Goal: Information Seeking & Learning: Find specific fact

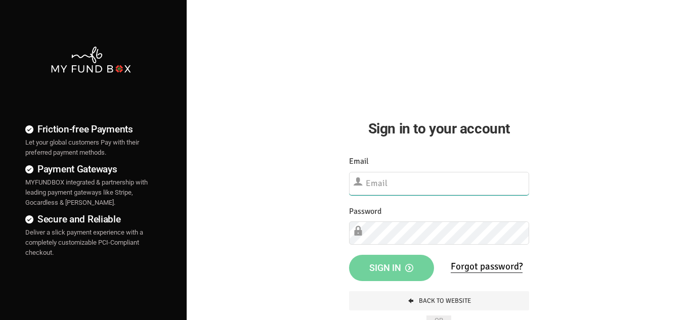
click at [382, 184] on input "text" at bounding box center [439, 183] width 180 height 23
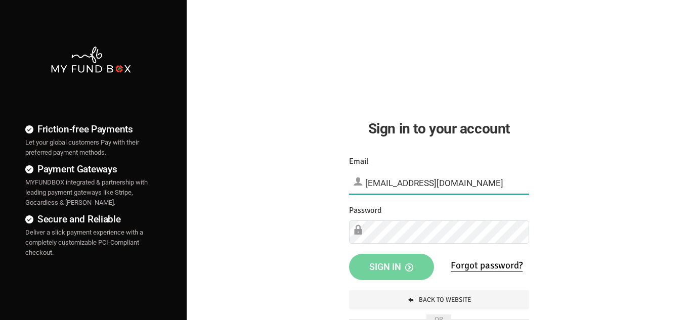
type input "[EMAIL_ADDRESS][DOMAIN_NAME]"
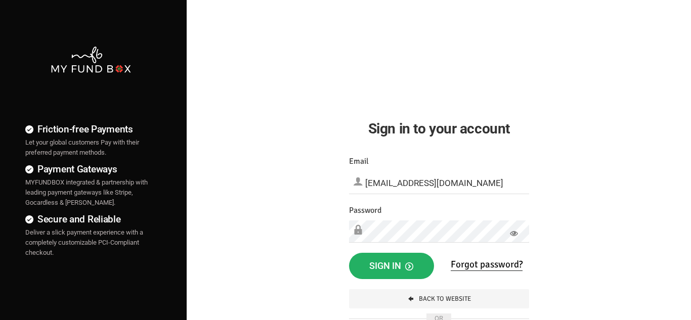
click at [388, 258] on button "Sign in" at bounding box center [391, 266] width 85 height 26
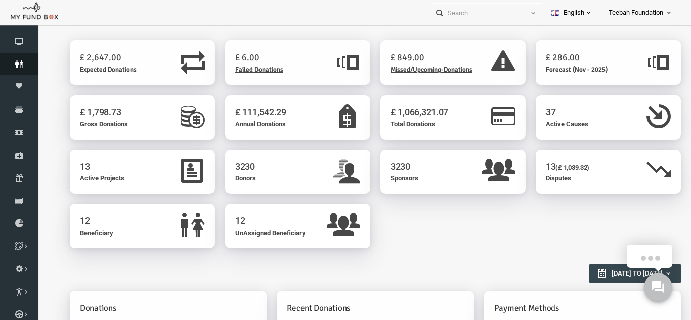
click at [17, 68] on icon at bounding box center [19, 64] width 38 height 8
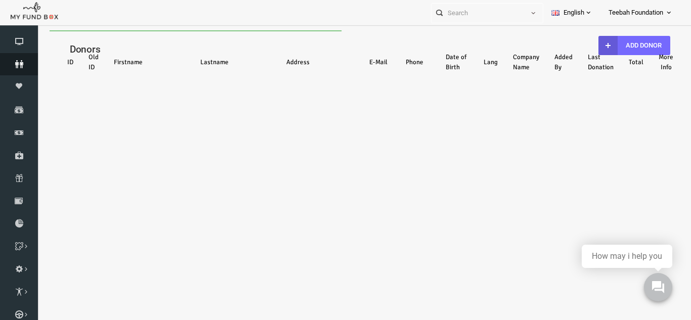
select select "100"
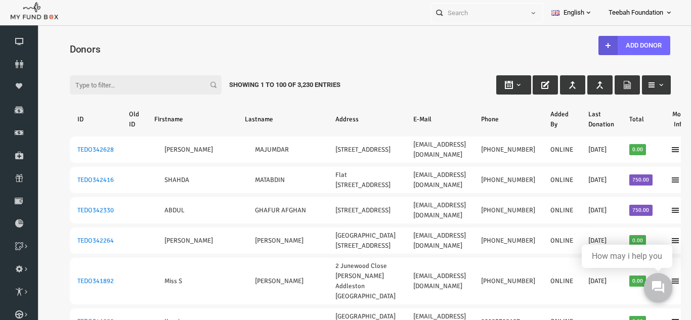
click at [95, 79] on input "Filter:" at bounding box center [133, 84] width 152 height 19
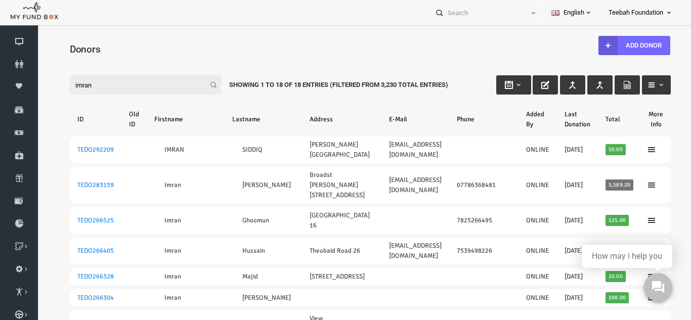
type input "imran"
click at [567, 65] on div "Filter: imran Showing 1 to 18 of 18 Entries (Filtered From 3,230 Total Entries)" at bounding box center [357, 75] width 621 height 27
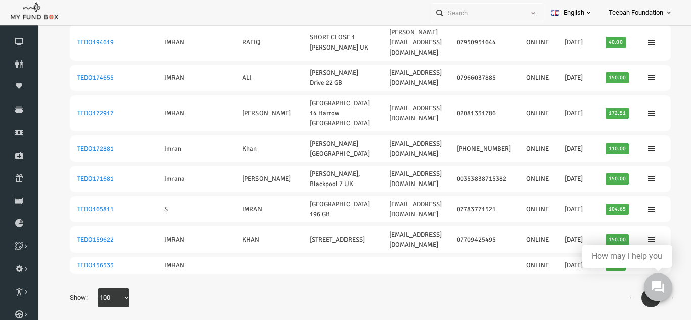
scroll to position [33, 0]
click at [542, 288] on div "← 1 → Show: 10 25 50 100 100" at bounding box center [357, 302] width 621 height 29
click at [487, 288] on div "← 1 → Show: 10 25 50 100 100" at bounding box center [357, 302] width 621 height 29
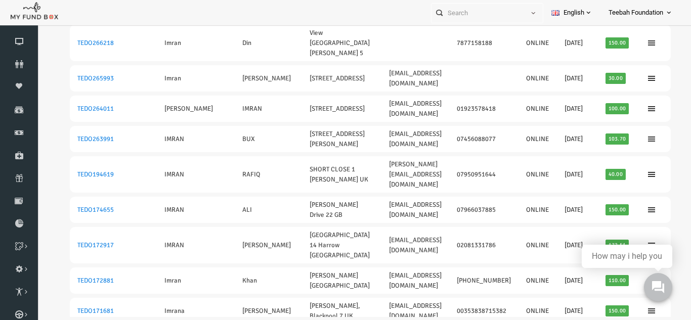
scroll to position [243, 0]
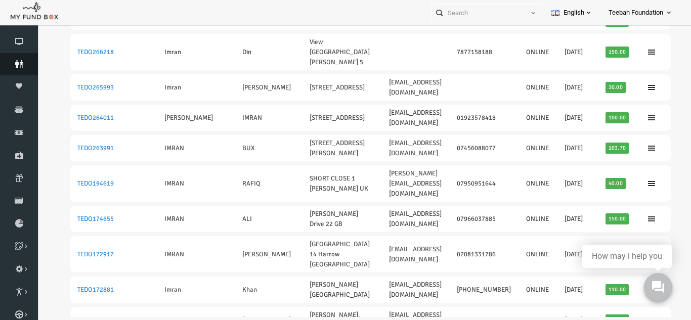
click at [22, 59] on link "Donors" at bounding box center [19, 64] width 38 height 22
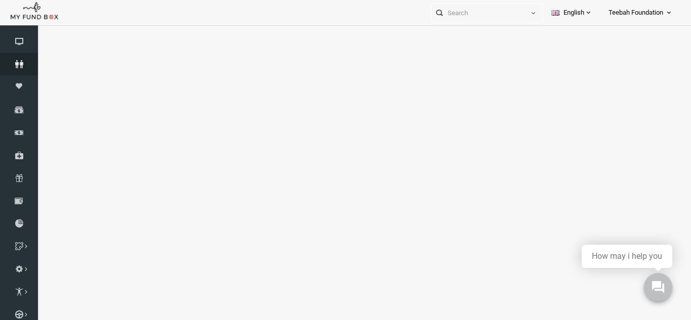
select select "100"
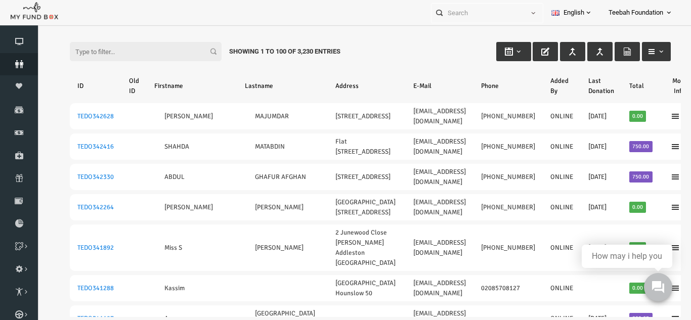
scroll to position [0, 0]
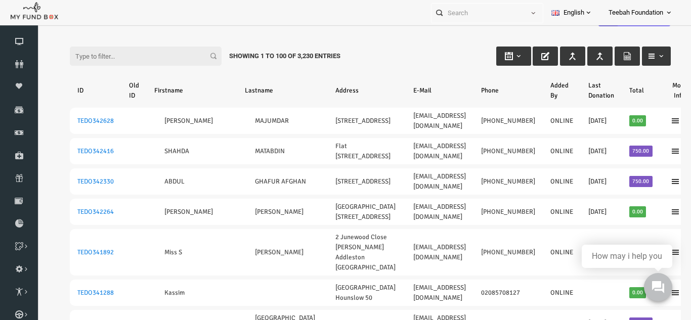
click at [73, 52] on input "Filter:" at bounding box center [133, 56] width 152 height 19
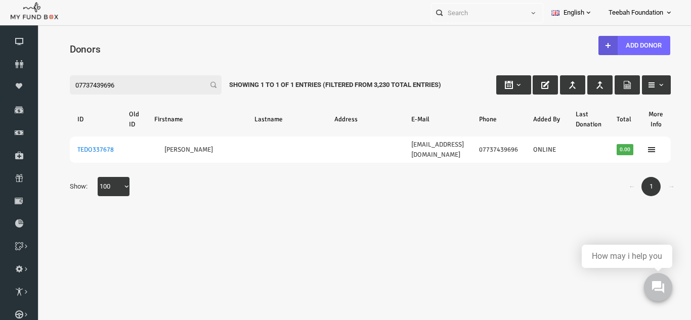
type input "07737439696"
click at [24, 63] on icon at bounding box center [19, 64] width 38 height 8
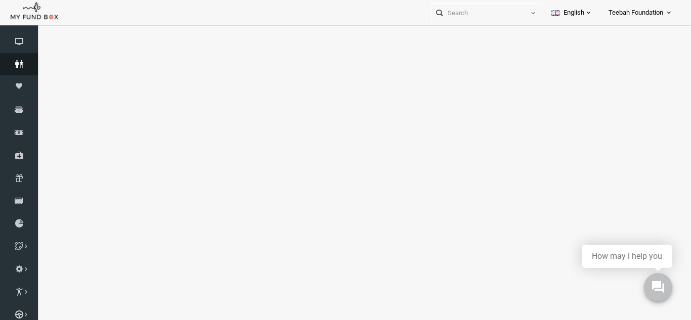
select select "100"
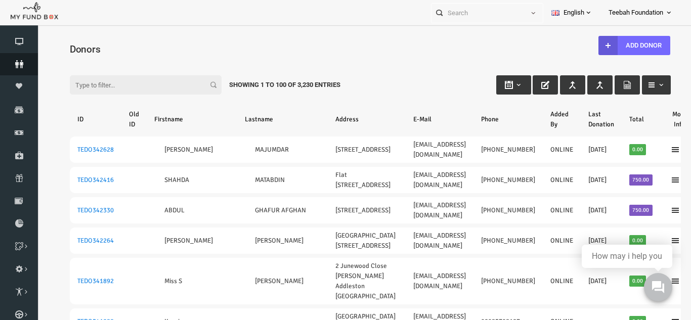
click at [15, 65] on icon at bounding box center [19, 64] width 38 height 8
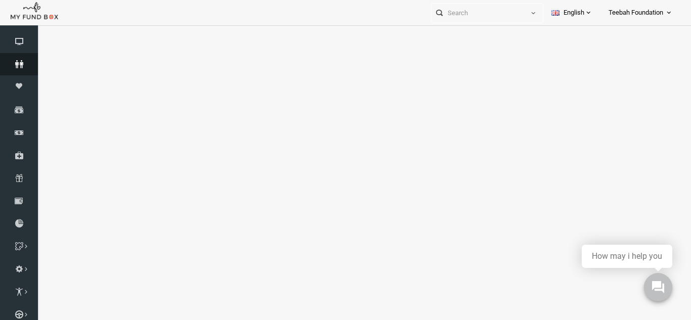
select select "100"
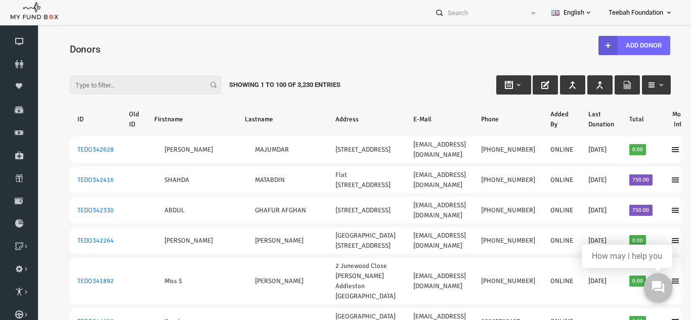
click at [668, 41] on div "Add Donor" at bounding box center [632, 41] width 95 height 27
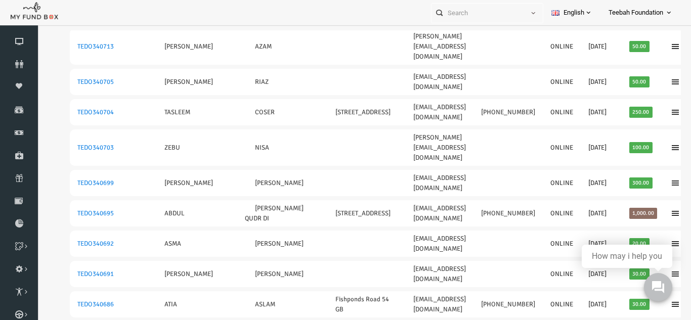
scroll to position [567, 0]
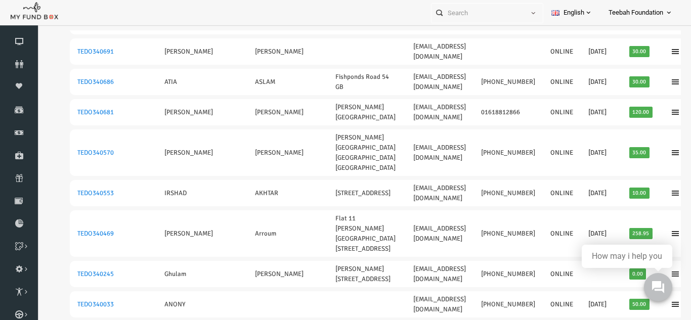
scroll to position [789, 0]
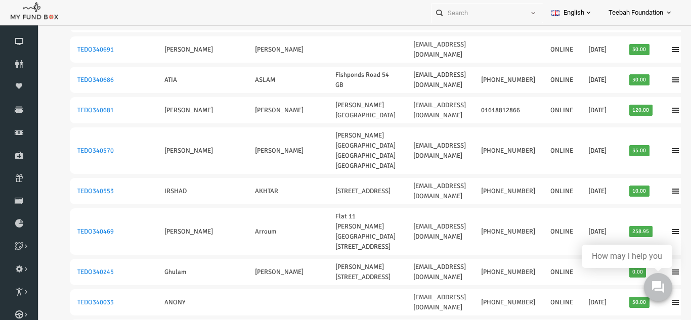
drag, startPoint x: 48, startPoint y: 55, endPoint x: 113, endPoint y: 58, distance: 65.3
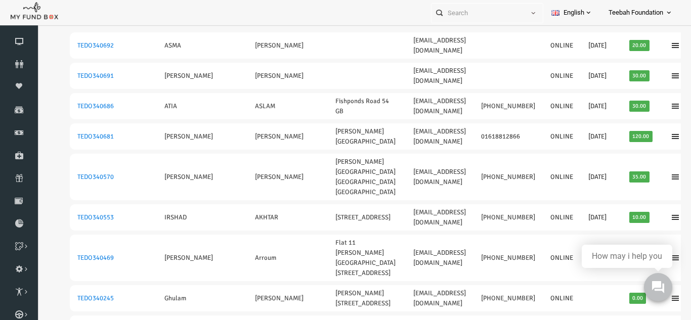
scroll to position [762, 0]
drag, startPoint x: 147, startPoint y: 59, endPoint x: 265, endPoint y: 87, distance: 121.0
click at [265, 29] on tr "TEDO340695 [PERSON_NAME] QUDR DI [STREET_ADDRESS][GEOGRAPHIC_DATA][EMAIL_ADDRES…" at bounding box center [369, 16] width 625 height 26
click at [393, 29] on td "[EMAIL_ADDRESS][DOMAIN_NAME]" at bounding box center [427, 16] width 68 height 26
click at [243, 29] on td "[PERSON_NAME] QUDR DI" at bounding box center [269, 16] width 91 height 26
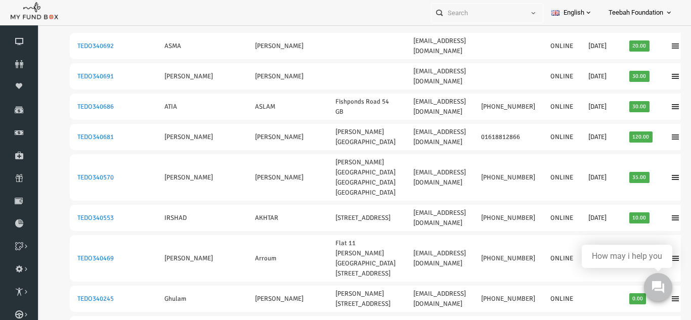
drag, startPoint x: 225, startPoint y: 81, endPoint x: 249, endPoint y: 81, distance: 24.8
click at [249, 29] on td "[PERSON_NAME] QUDR DI" at bounding box center [269, 16] width 91 height 26
drag, startPoint x: 149, startPoint y: 84, endPoint x: 240, endPoint y: 88, distance: 91.1
click at [240, 29] on tr "TEDO340695 [PERSON_NAME] QUDR DI [STREET_ADDRESS][GEOGRAPHIC_DATA][EMAIL_ADDRES…" at bounding box center [369, 16] width 625 height 26
click at [240, 29] on td "[PERSON_NAME] QUDR DI" at bounding box center [269, 16] width 91 height 26
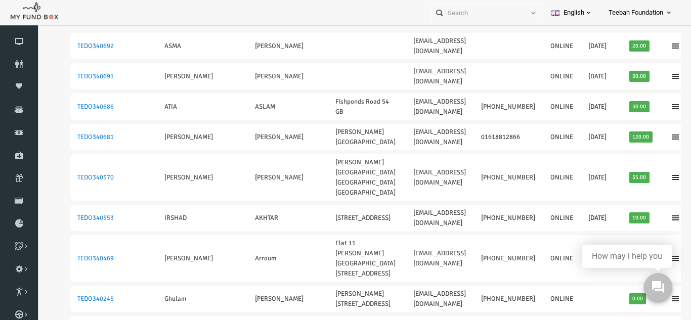
drag, startPoint x: 150, startPoint y: 84, endPoint x: 244, endPoint y: 89, distance: 94.2
click at [244, 29] on tr "TEDO340695 [PERSON_NAME] QUDR DI [STREET_ADDRESS][GEOGRAPHIC_DATA][EMAIL_ADDRES…" at bounding box center [369, 16] width 625 height 26
click at [244, 29] on td "[PERSON_NAME] QUDR DI" at bounding box center [269, 16] width 91 height 26
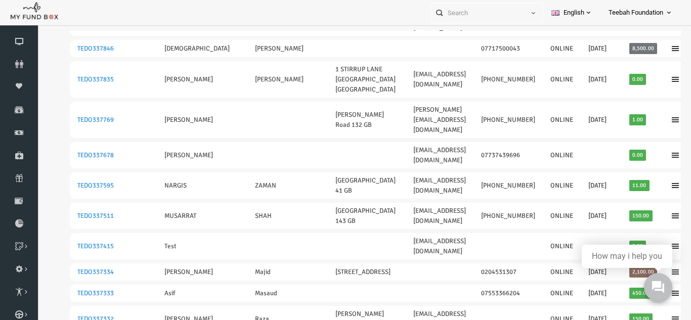
scroll to position [2422, 0]
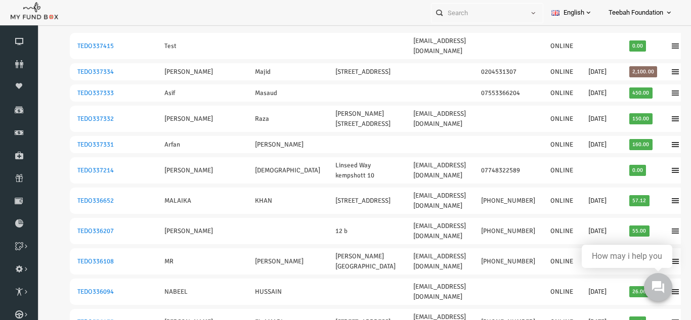
scroll to position [2624, 0]
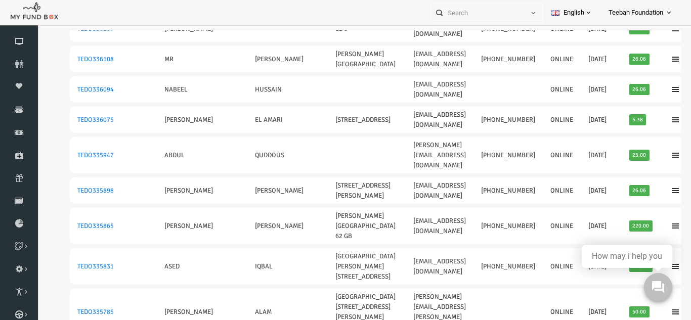
scroll to position [2847, 0]
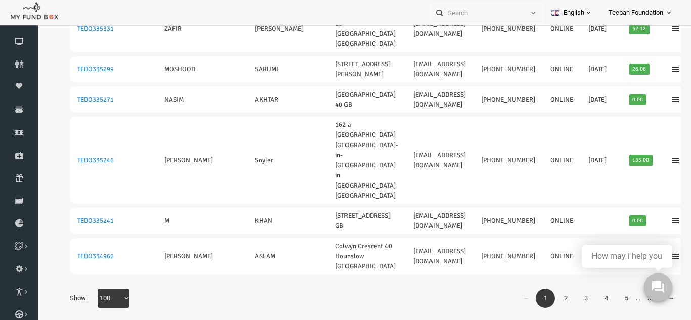
scroll to position [33, 0]
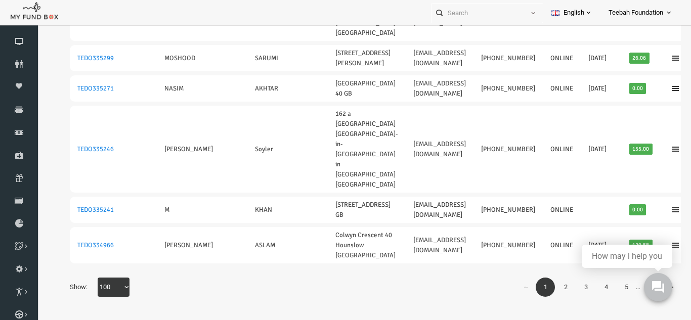
click at [557, 286] on link "2" at bounding box center [552, 287] width 19 height 19
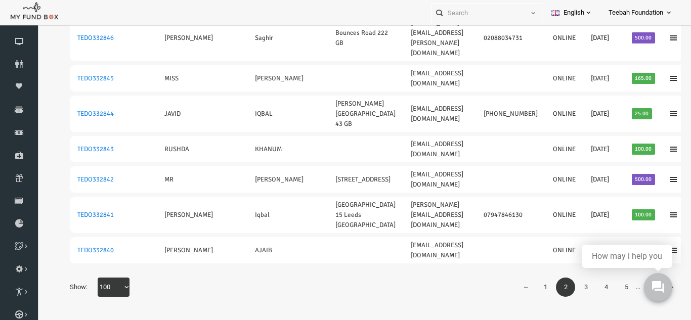
scroll to position [3535, 0]
click at [568, 289] on link "3" at bounding box center [572, 287] width 19 height 19
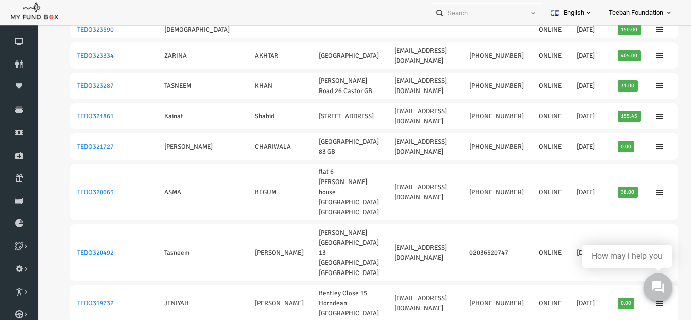
scroll to position [33, 0]
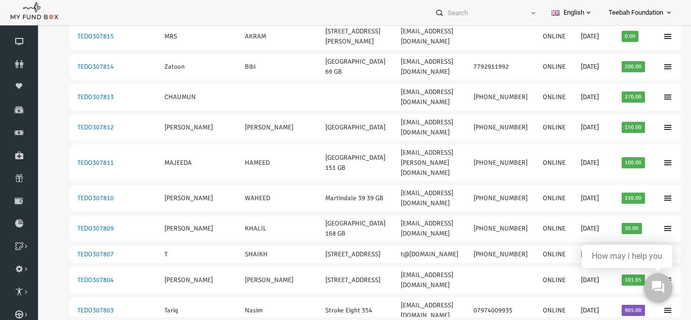
scroll to position [609, 0]
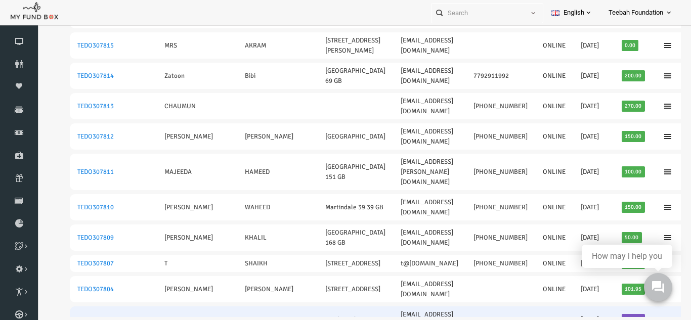
click at [72, 316] on link "TEDO307803" at bounding box center [82, 320] width 36 height 8
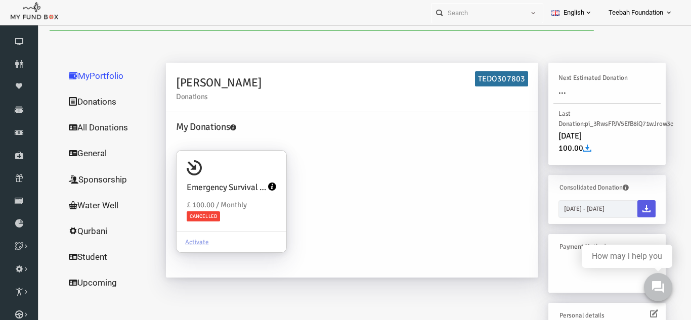
scroll to position [0, 0]
click at [493, 297] on div "[PERSON_NAME] Donations TEDO307803 My Donations Emergency Survival Kit £ 100.00…" at bounding box center [403, 259] width 520 height 392
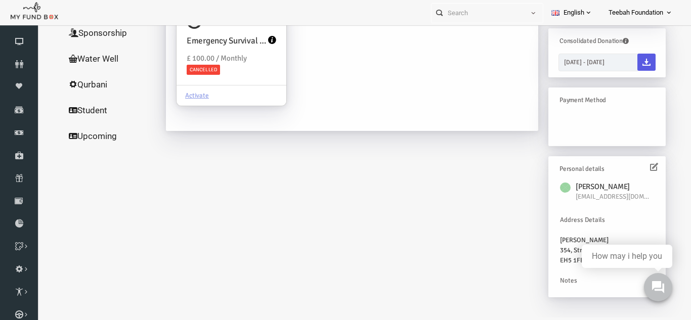
scroll to position [33, 0]
click at [582, 195] on span "[EMAIL_ADDRESS][DOMAIN_NAME]" at bounding box center [601, 196] width 76 height 10
copy div "[EMAIL_ADDRESS][DOMAIN_NAME]"
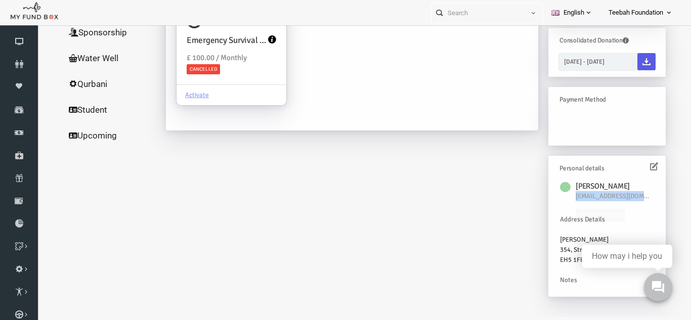
click at [455, 188] on div "[PERSON_NAME] Donations TEDO307803 My Donations Emergency Survival Kit £ 100.00…" at bounding box center [403, 112] width 520 height 392
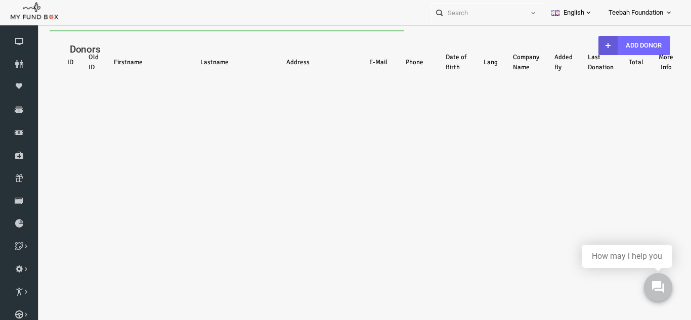
scroll to position [0, 0]
select select "100"
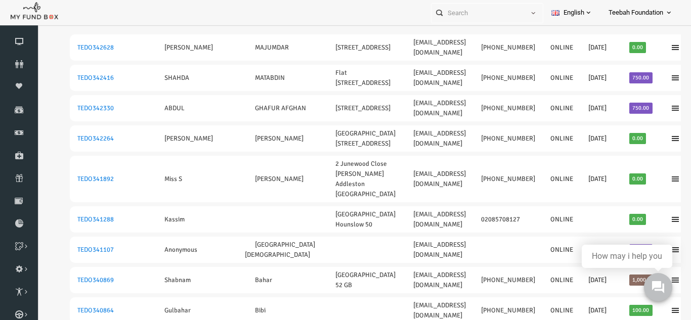
scroll to position [101, 0]
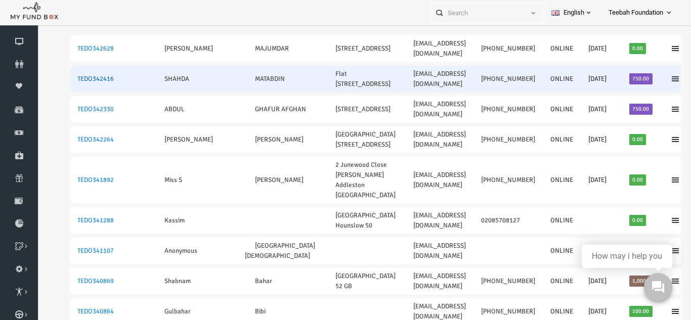
click at [92, 83] on link "TEDO342416" at bounding box center [82, 79] width 36 height 8
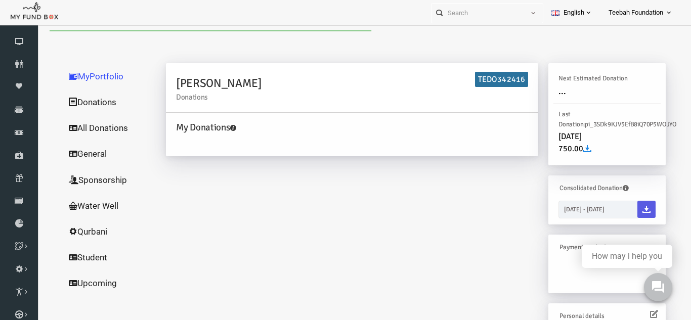
scroll to position [0, 0]
click at [95, 130] on link "All Donations" at bounding box center [97, 128] width 101 height 26
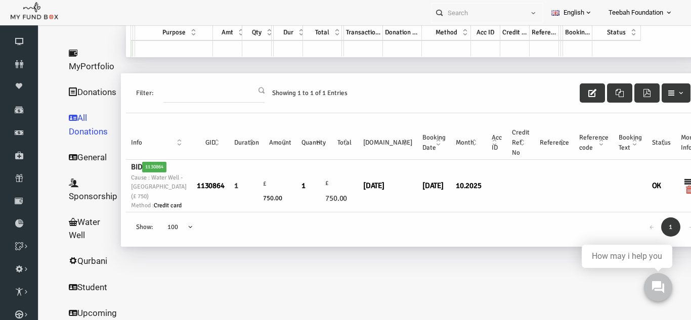
scroll to position [33, 0]
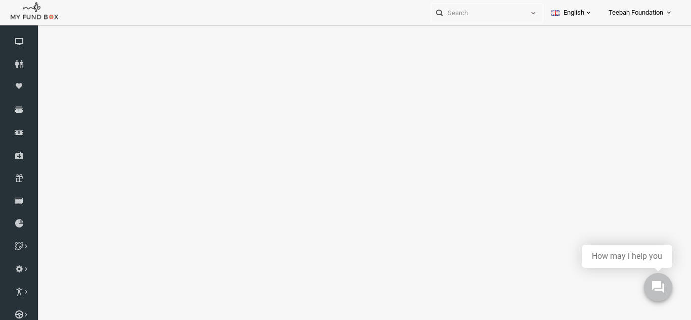
select select "100"
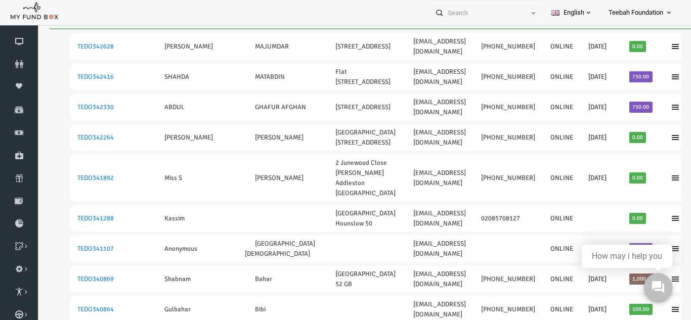
scroll to position [0, 0]
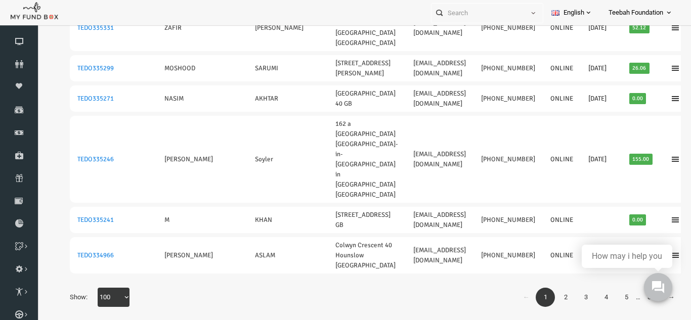
scroll to position [33, 0]
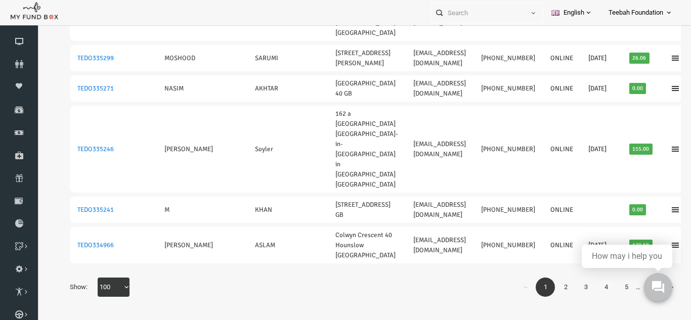
click at [611, 285] on link "5" at bounding box center [613, 287] width 19 height 19
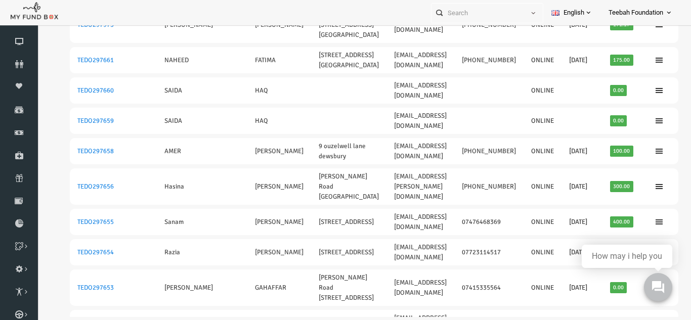
scroll to position [2594, 0]
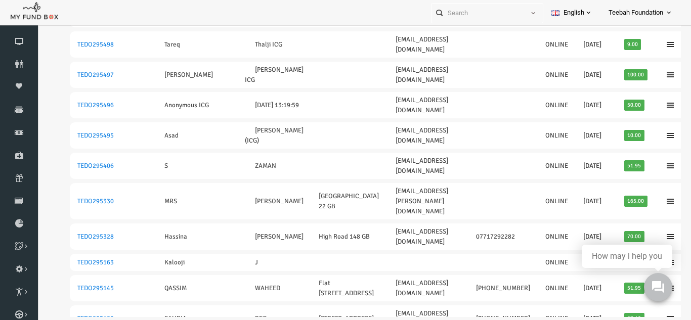
scroll to position [2668, 0]
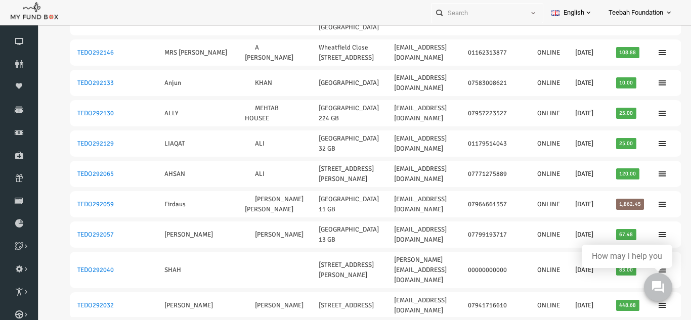
scroll to position [2180, 0]
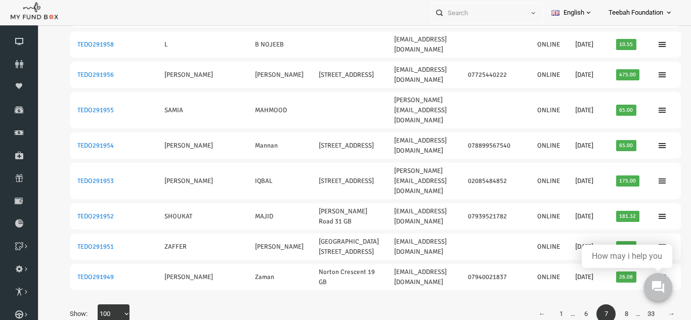
scroll to position [33, 0]
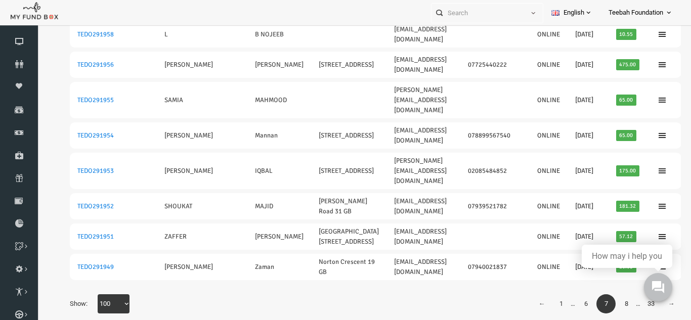
click at [612, 294] on link "8" at bounding box center [613, 303] width 19 height 19
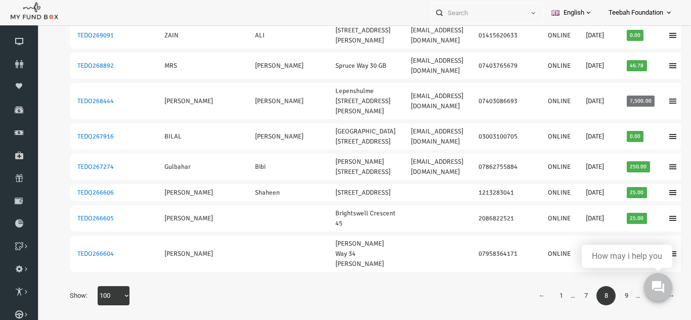
scroll to position [2747, 0]
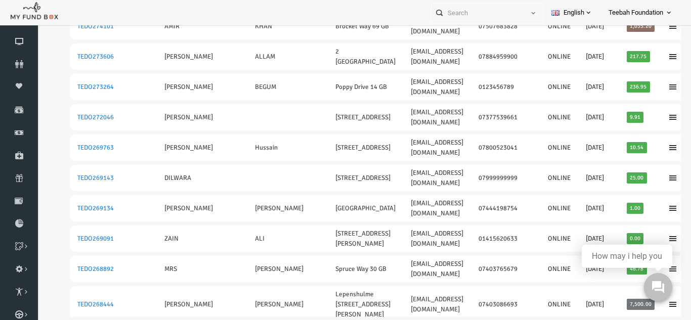
scroll to position [2524, 0]
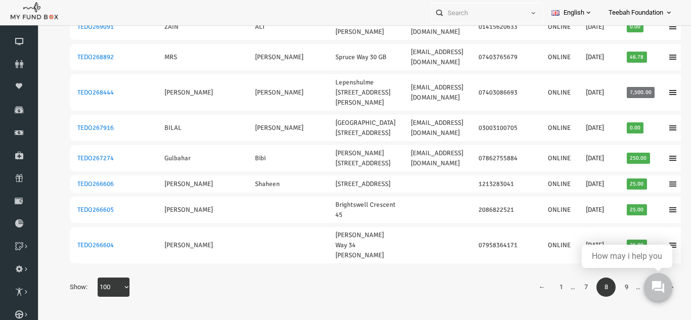
scroll to position [3390, 0]
click at [609, 286] on link "9" at bounding box center [613, 287] width 19 height 19
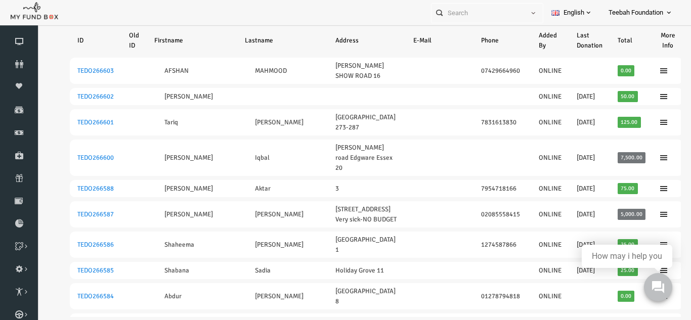
scroll to position [44, 0]
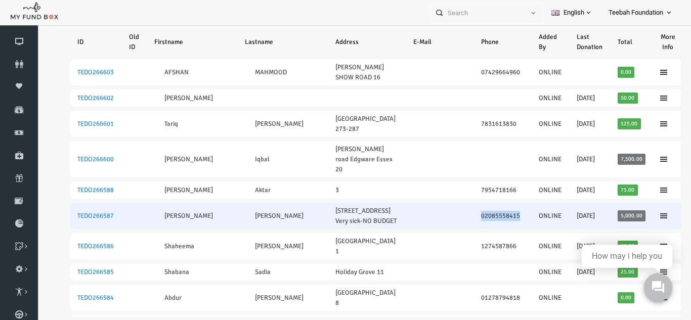
drag, startPoint x: 446, startPoint y: 210, endPoint x: 491, endPoint y: 211, distance: 44.5
click at [491, 211] on td "02085558415" at bounding box center [489, 216] width 58 height 26
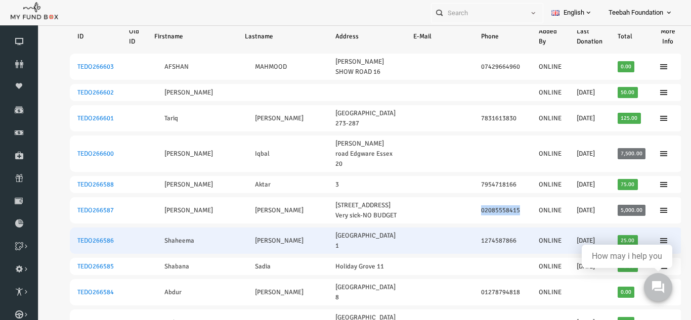
scroll to position [81, 0]
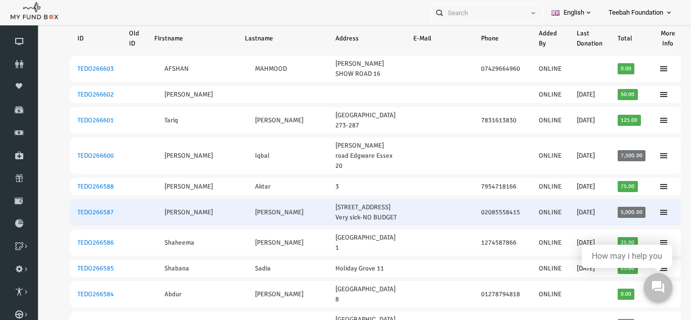
click at [400, 205] on td at bounding box center [427, 212] width 68 height 26
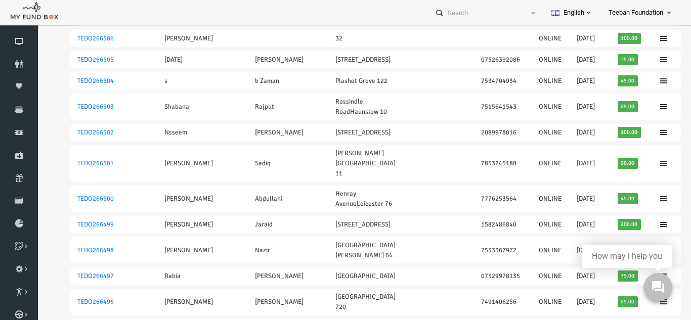
scroll to position [33, 0]
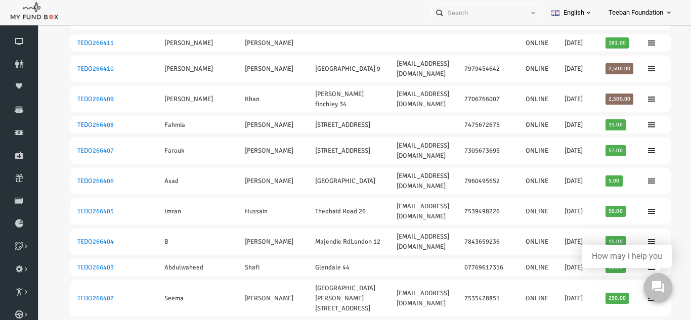
scroll to position [1643, 0]
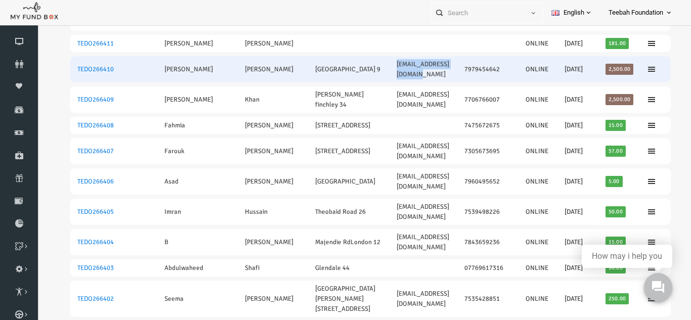
drag, startPoint x: 341, startPoint y: 170, endPoint x: 425, endPoint y: 170, distance: 84.0
click at [425, 82] on td "[EMAIL_ADDRESS][DOMAIN_NAME]" at bounding box center [410, 69] width 68 height 26
copy link "[EMAIL_ADDRESS][DOMAIN_NAME]"
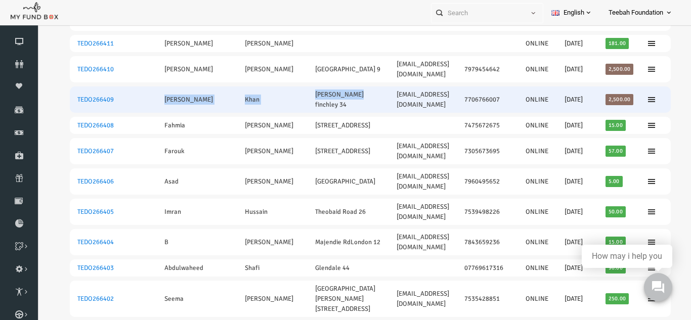
drag, startPoint x: 148, startPoint y: 205, endPoint x: 331, endPoint y: 196, distance: 182.9
click at [331, 113] on tr "TEDO266409 [PERSON_NAME] [PERSON_NAME] 34 [EMAIL_ADDRESS][DOMAIN_NAME] 77067660…" at bounding box center [357, 100] width 601 height 26
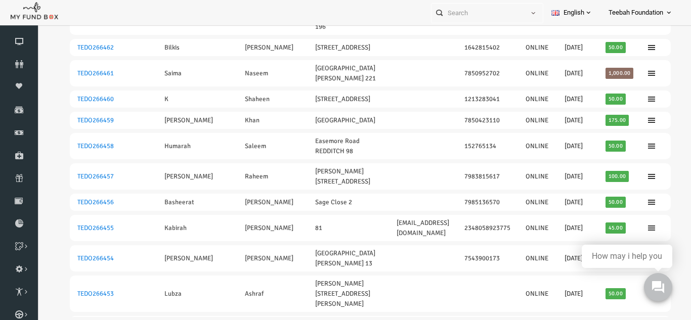
scroll to position [833, 0]
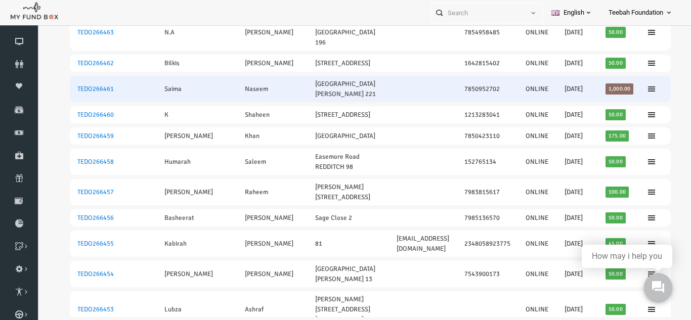
click at [446, 102] on td "7850952702" at bounding box center [474, 89] width 61 height 26
click at [487, 102] on td "7850952702" at bounding box center [474, 89] width 61 height 26
click at [425, 102] on td at bounding box center [410, 89] width 68 height 26
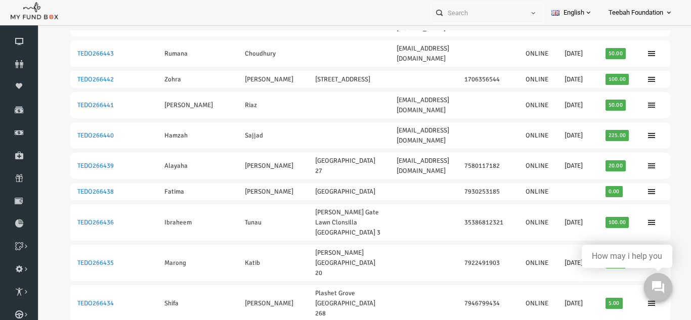
scroll to position [2370, 0]
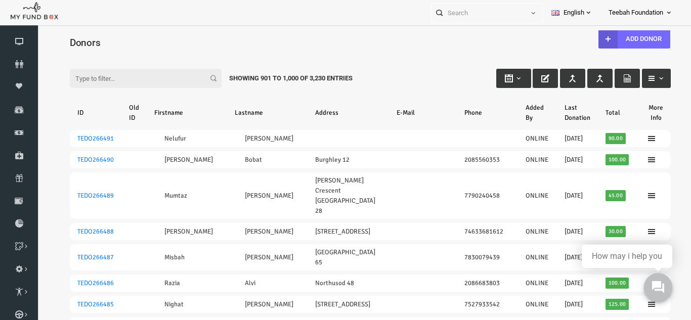
scroll to position [0, 0]
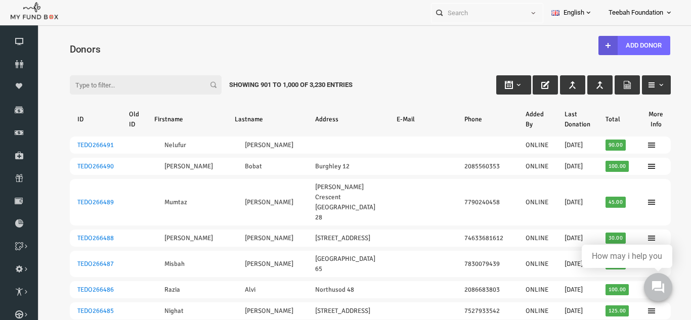
click at [103, 81] on input "Filter:" at bounding box center [133, 84] width 152 height 19
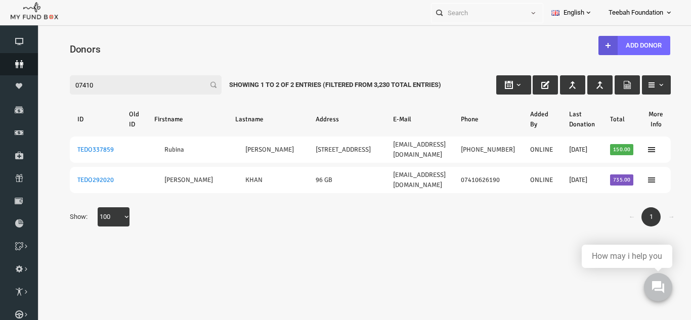
type input "07410"
click at [24, 65] on icon at bounding box center [19, 64] width 38 height 8
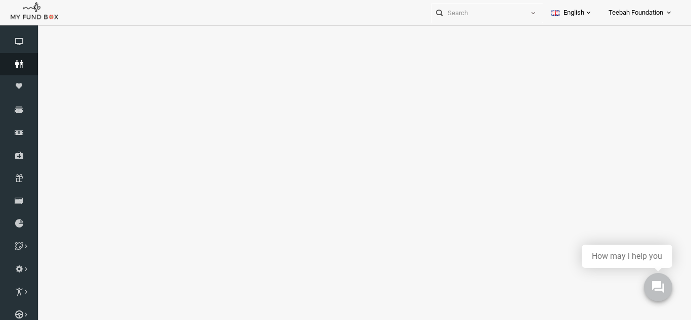
select select "100"
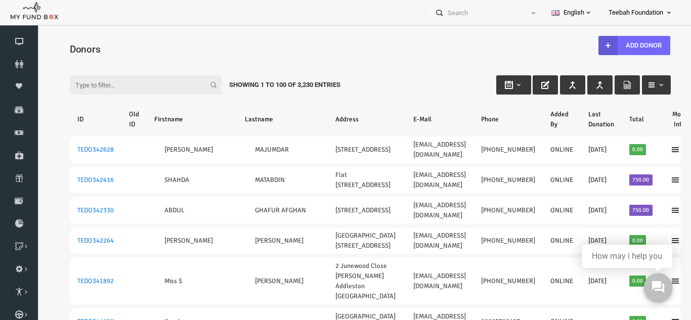
click at [409, 80] on div "Filter: Showing 1 to 100 of 3,230 Entries" at bounding box center [357, 75] width 621 height 27
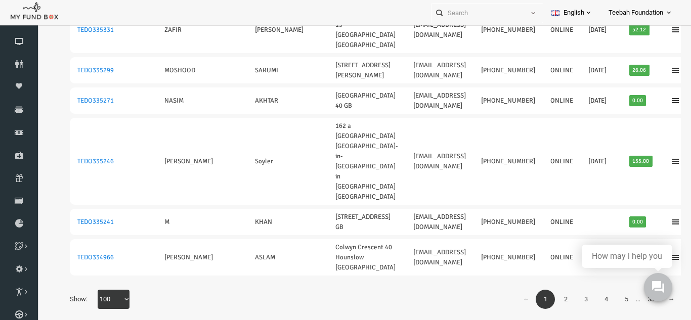
scroll to position [33, 0]
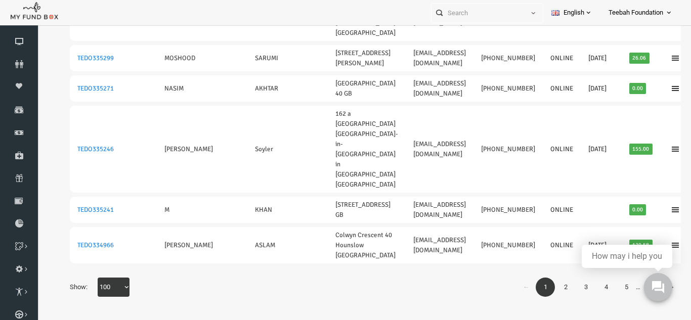
click at [611, 289] on link "5" at bounding box center [613, 287] width 19 height 19
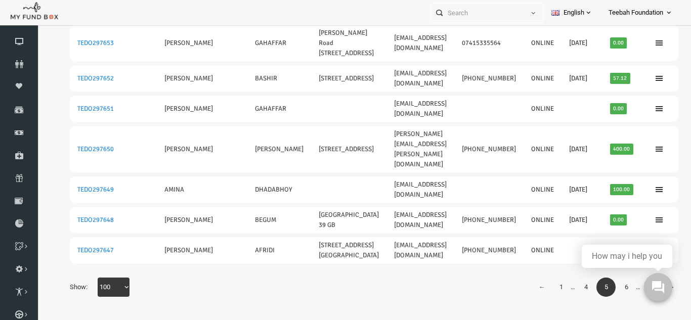
scroll to position [2594, 0]
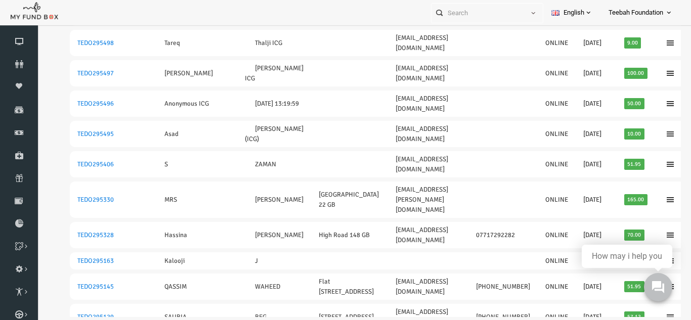
scroll to position [2668, 0]
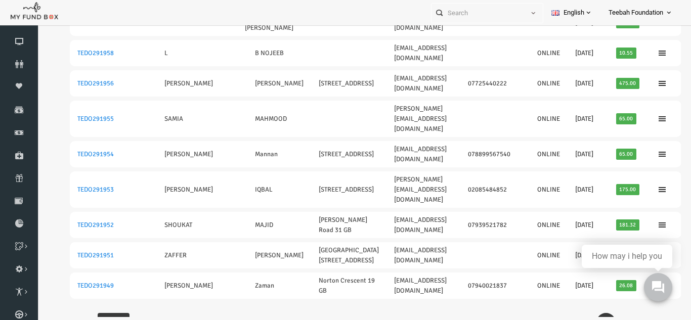
scroll to position [3131, 0]
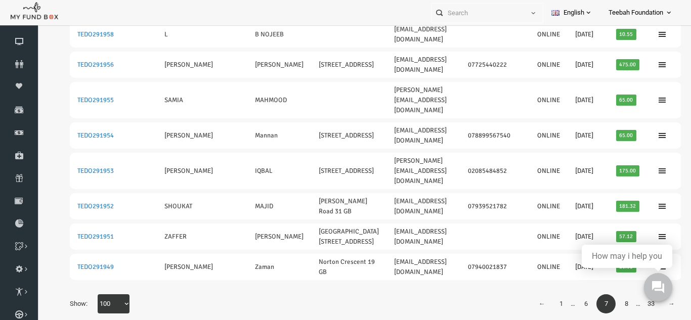
click at [612, 294] on link "8" at bounding box center [613, 303] width 19 height 19
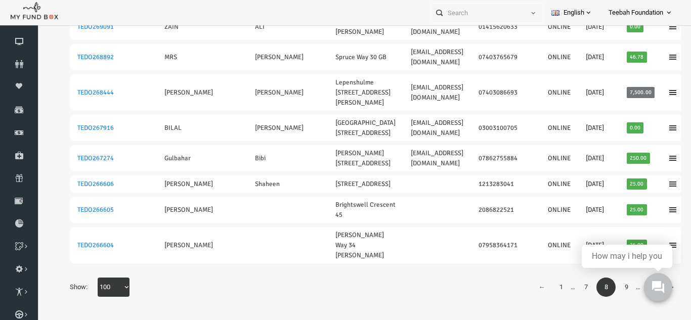
scroll to position [3390, 0]
click at [616, 288] on link "9" at bounding box center [613, 287] width 19 height 19
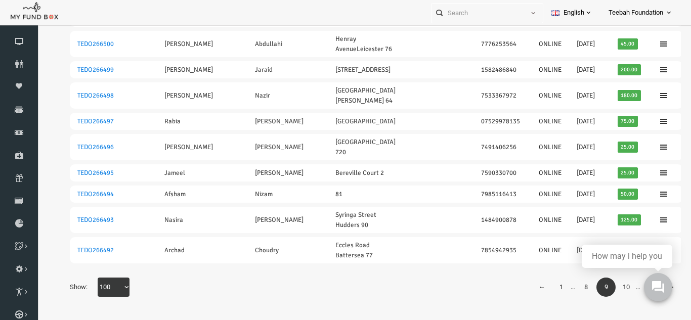
scroll to position [2513, 0]
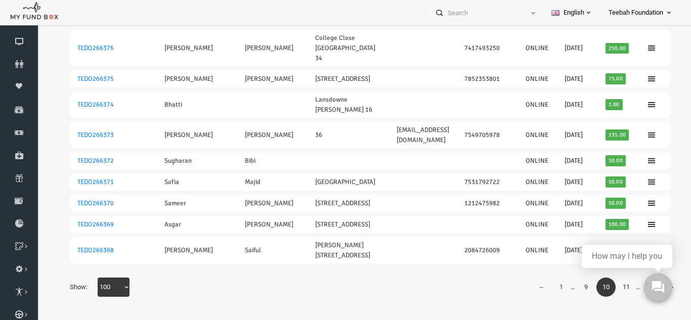
scroll to position [2951, 0]
click at [617, 289] on link "11" at bounding box center [613, 287] width 19 height 19
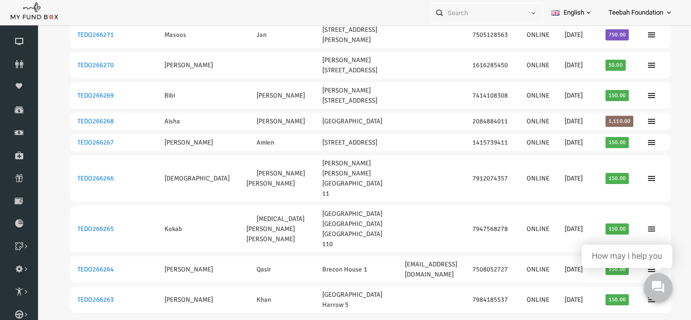
scroll to position [2858, 0]
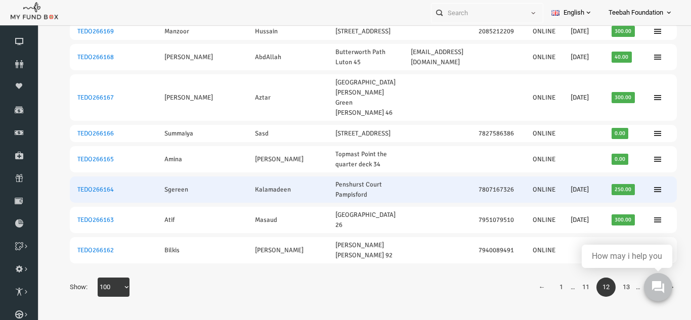
scroll to position [2956, 0]
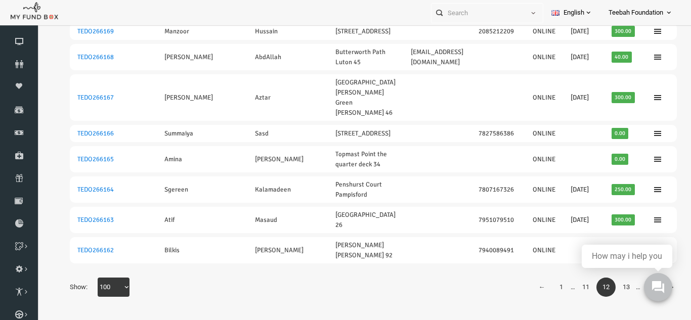
click at [617, 289] on link "13" at bounding box center [613, 287] width 19 height 19
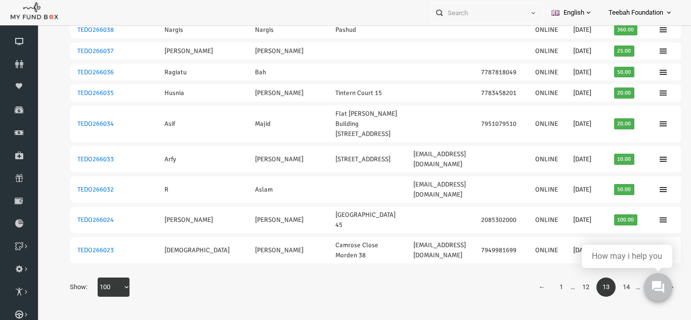
scroll to position [3014, 0]
click at [612, 287] on link "14" at bounding box center [613, 287] width 19 height 19
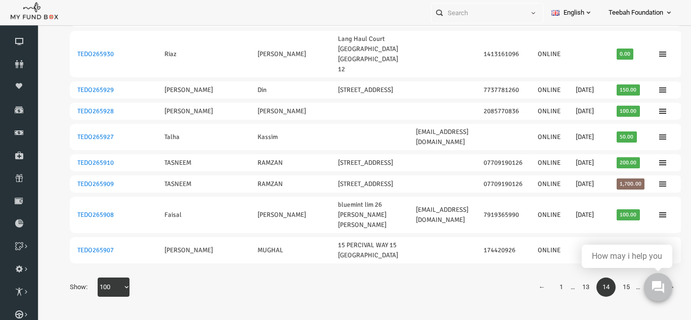
scroll to position [3203, 0]
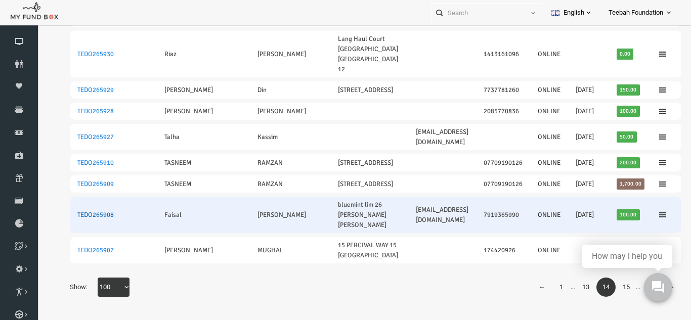
click at [79, 211] on link "TEDO265908" at bounding box center [82, 215] width 36 height 8
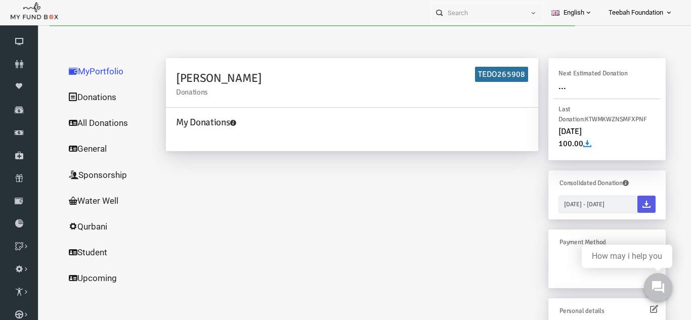
scroll to position [0, 0]
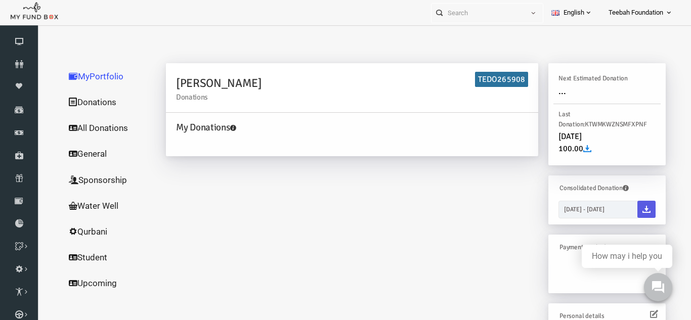
click at [446, 197] on div "[PERSON_NAME] Donations TEDO265908 My Donations Get free account credit Get fre…" at bounding box center [403, 264] width 520 height 402
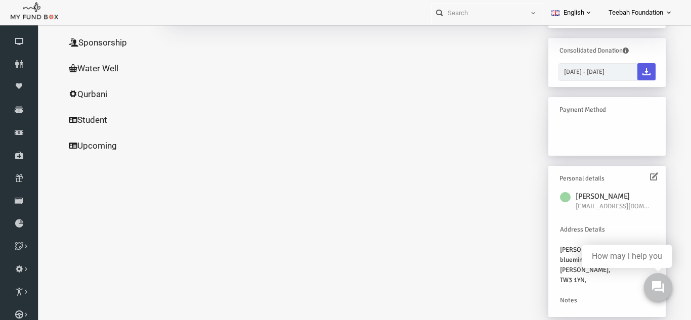
scroll to position [33, 0]
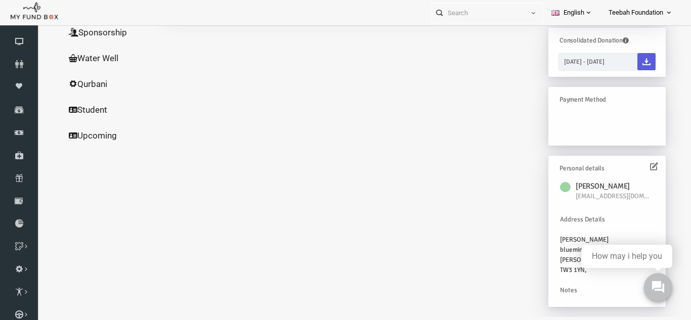
click at [643, 165] on icon at bounding box center [641, 166] width 8 height 8
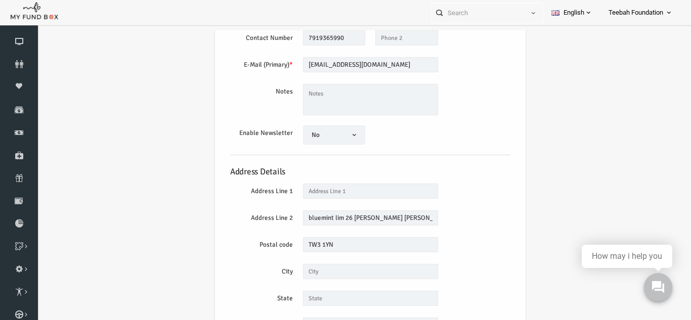
scroll to position [81, 0]
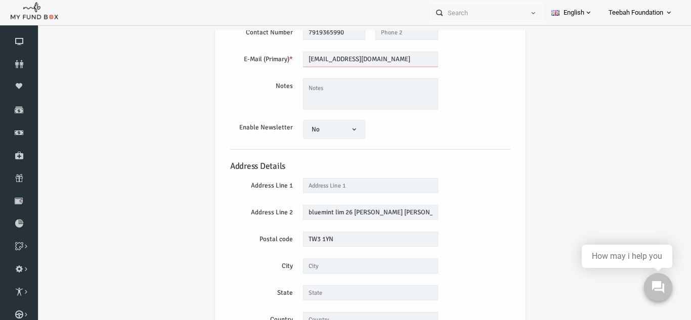
click at [328, 58] on input "[EMAIL_ADDRESS][DOMAIN_NAME]" at bounding box center [357, 59] width 135 height 15
type input "[EMAIL_ADDRESS][DOMAIN_NAME]"
click at [489, 150] on div "Personal details Name * [GEOGRAPHIC_DATA] Description allows upto maximum of 25…" at bounding box center [357, 167] width 300 height 405
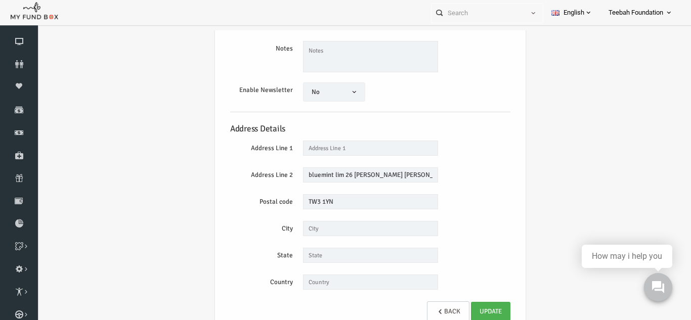
scroll to position [33, 0]
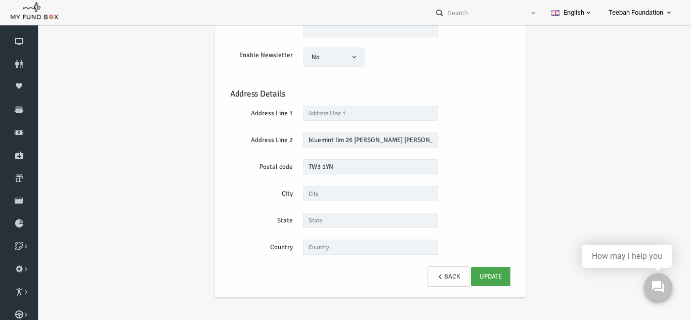
click at [484, 279] on link "Update" at bounding box center [477, 276] width 39 height 19
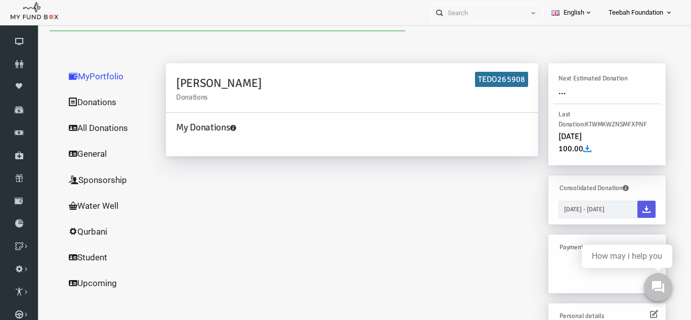
scroll to position [114, 0]
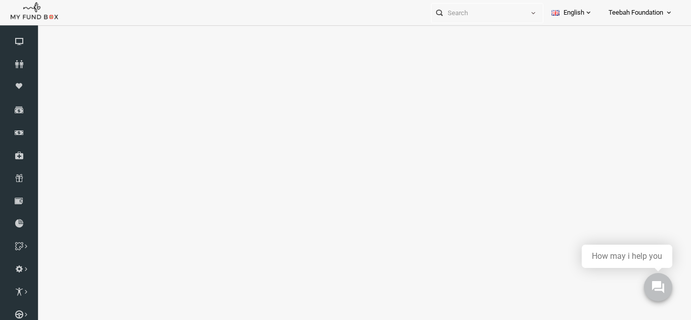
select select "100"
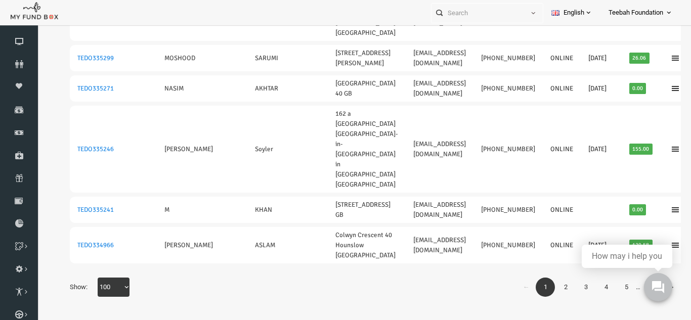
scroll to position [3665, 0]
click at [653, 307] on body "0" at bounding box center [658, 288] width 46 height 46
click at [651, 306] on body "0" at bounding box center [658, 288] width 46 height 46
click at [650, 305] on body "0" at bounding box center [658, 288] width 46 height 46
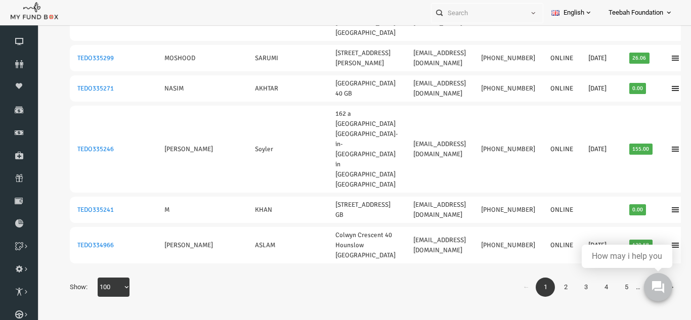
click at [614, 297] on link "5" at bounding box center [613, 287] width 19 height 19
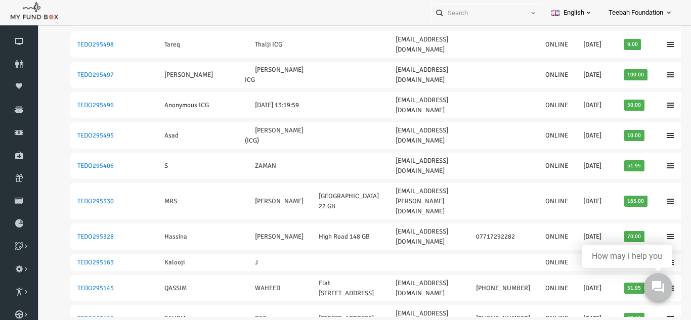
scroll to position [2668, 0]
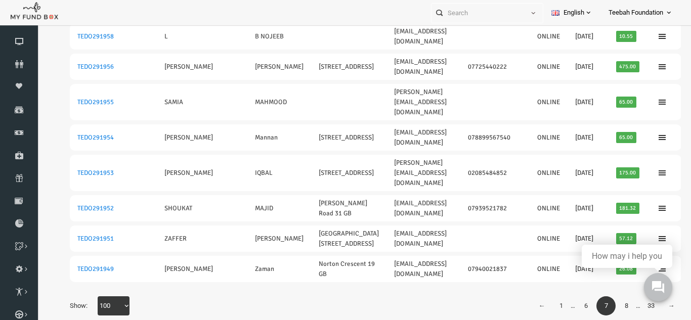
scroll to position [3131, 0]
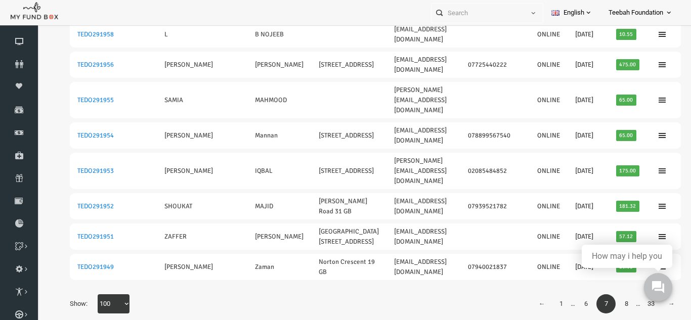
click at [614, 294] on link "8" at bounding box center [613, 303] width 19 height 19
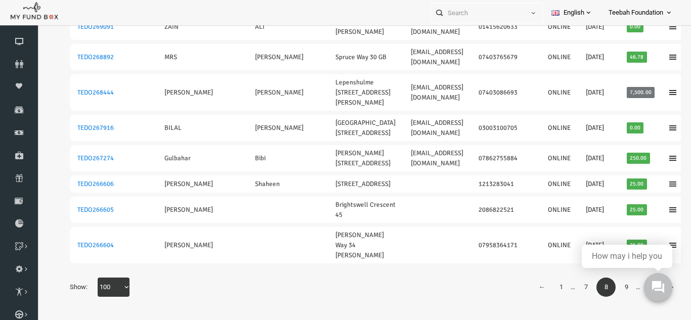
scroll to position [3390, 0]
click at [611, 286] on link "9" at bounding box center [613, 287] width 19 height 19
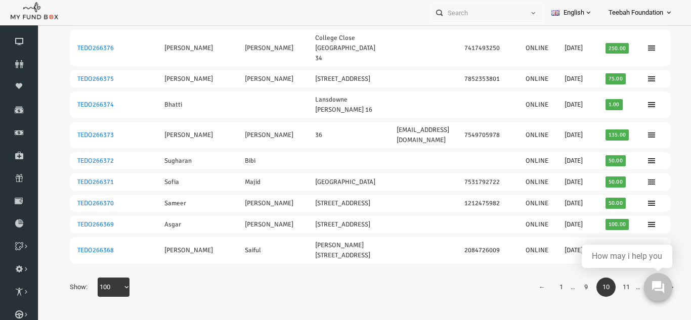
scroll to position [2951, 0]
click at [613, 286] on link "11" at bounding box center [613, 287] width 19 height 19
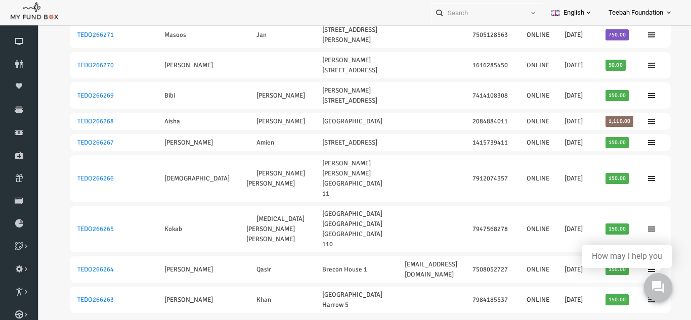
scroll to position [2858, 0]
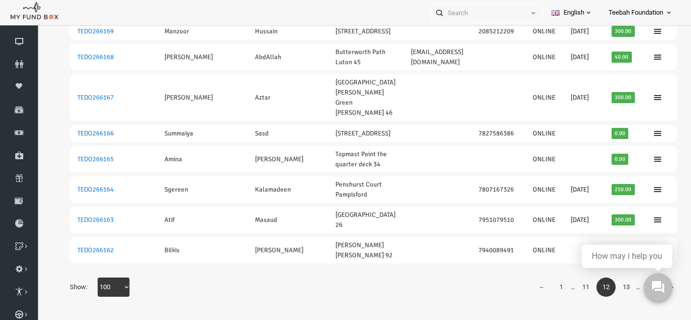
scroll to position [2956, 0]
click at [614, 286] on link "13" at bounding box center [613, 287] width 19 height 19
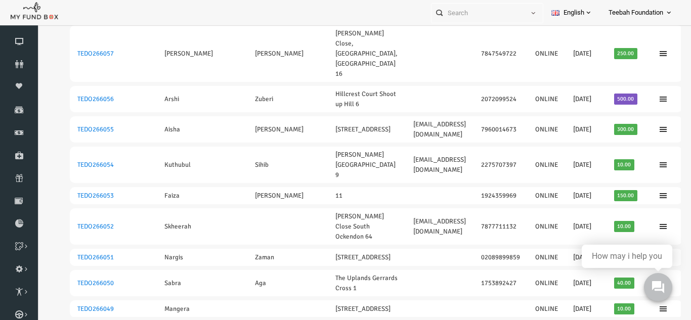
scroll to position [2265, 0]
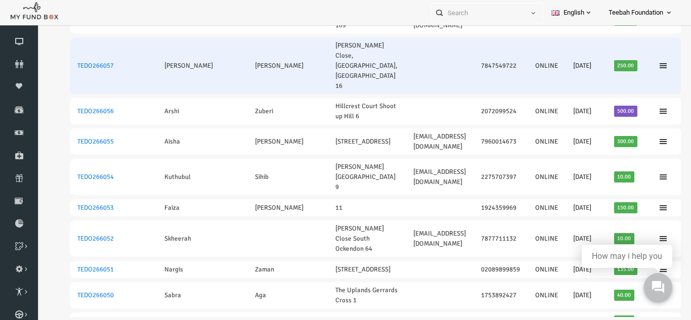
click at [402, 94] on td at bounding box center [427, 65] width 68 height 57
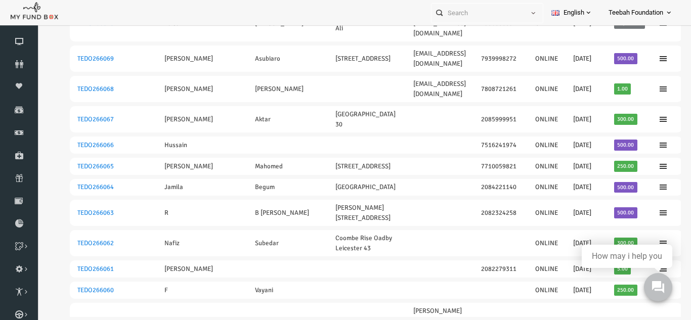
scroll to position [1901, 0]
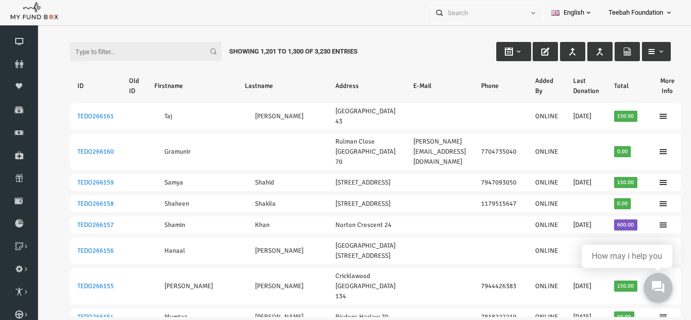
scroll to position [0, 0]
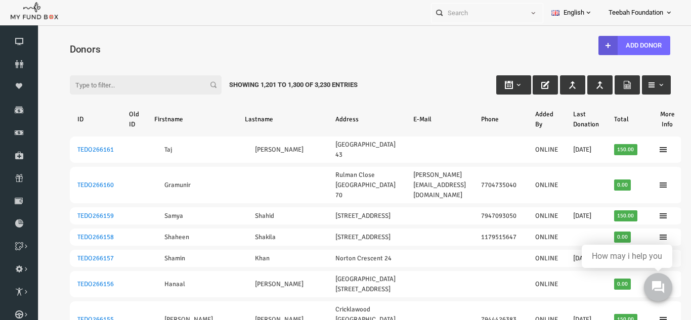
click at [125, 87] on input "Filter:" at bounding box center [133, 84] width 152 height 19
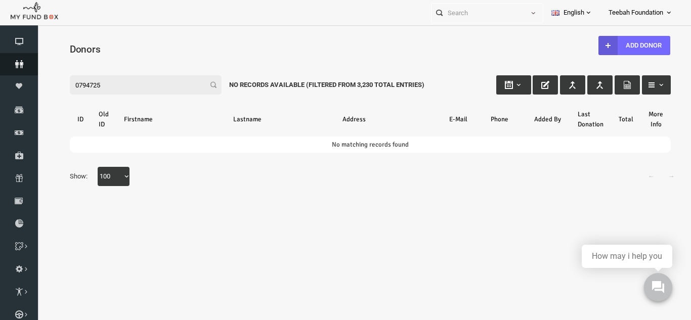
type input "0794725"
click at [12, 65] on icon at bounding box center [19, 64] width 38 height 8
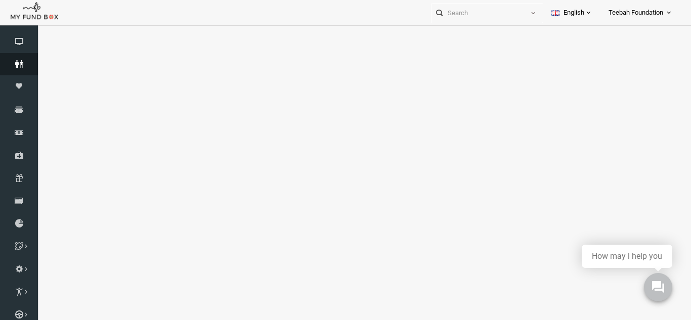
select select "100"
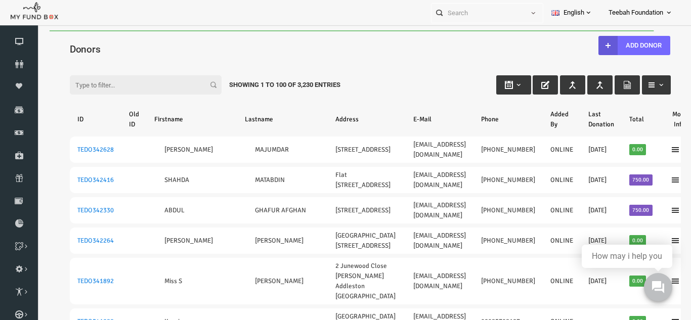
click at [103, 86] on input "Filter:" at bounding box center [133, 84] width 152 height 19
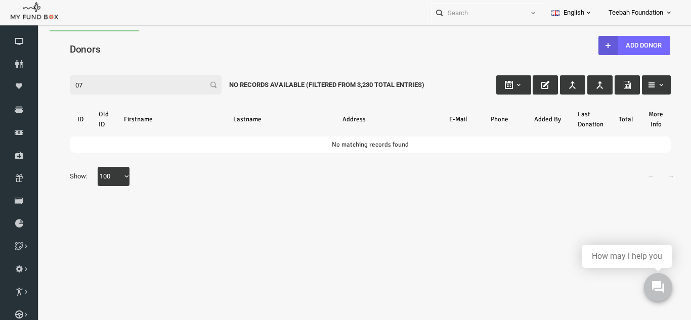
type input "0"
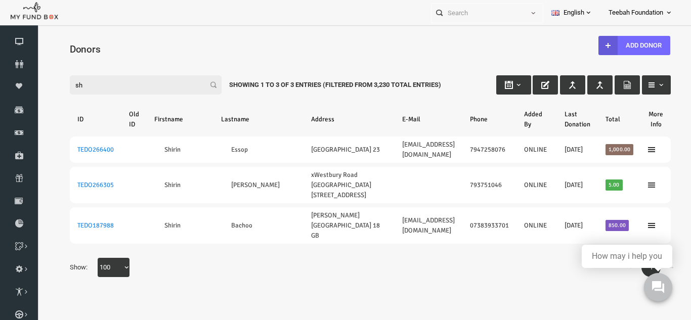
type input "s"
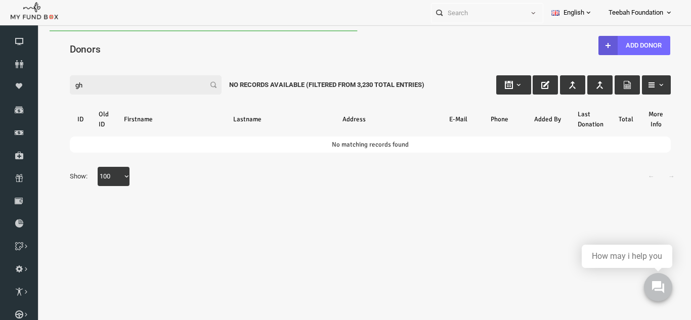
type input "g"
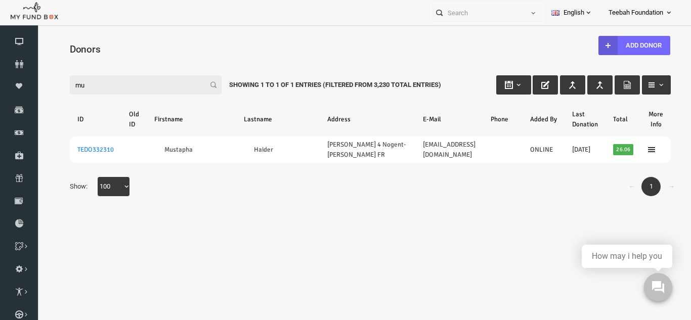
type input "m"
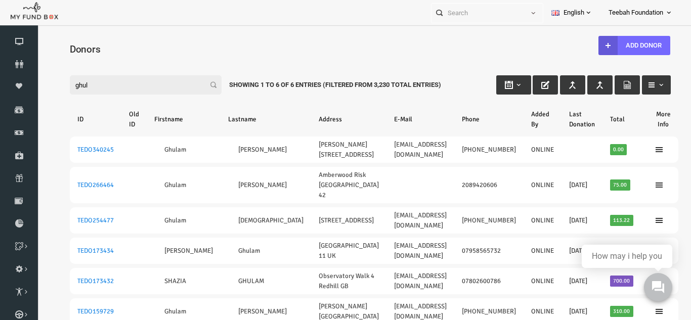
type input "ghul"
click at [41, 268] on div "Search: By ID: Note :ID should be atleast 5 digits By Name: Note :Name should b…" at bounding box center [356, 215] width 641 height 327
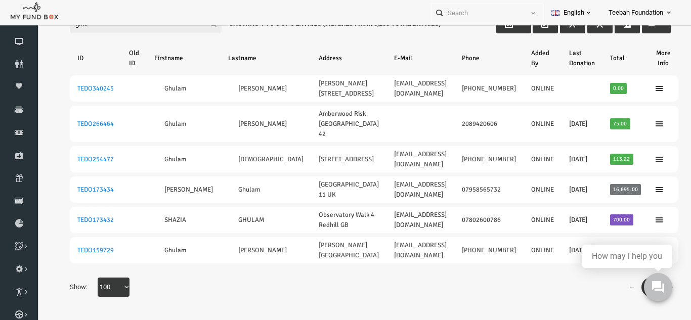
scroll to position [48, 0]
click at [154, 284] on div "← 1 → Show: 10 25 50 100 100" at bounding box center [357, 292] width 621 height 29
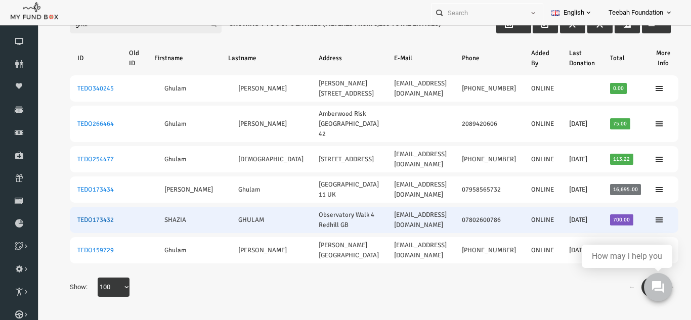
click at [86, 221] on link "TEDO173432" at bounding box center [82, 220] width 36 height 8
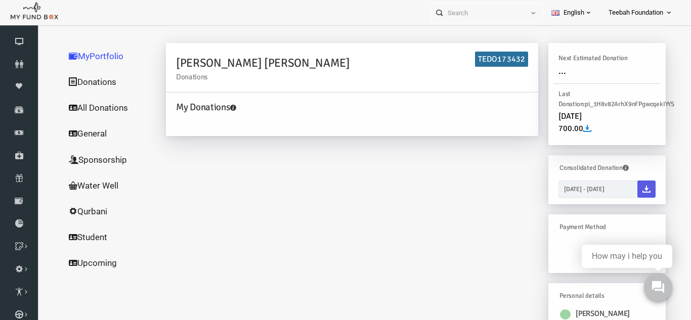
scroll to position [0, 0]
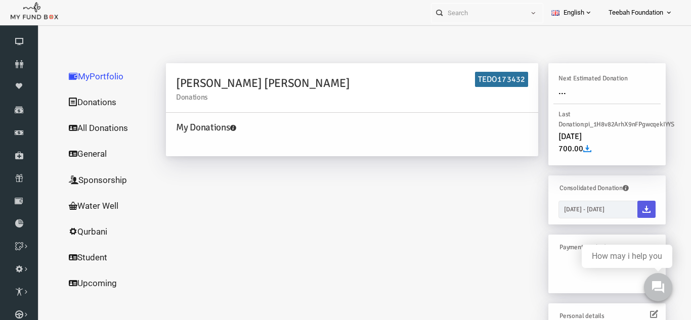
click at [101, 127] on link "All Donations" at bounding box center [97, 128] width 101 height 26
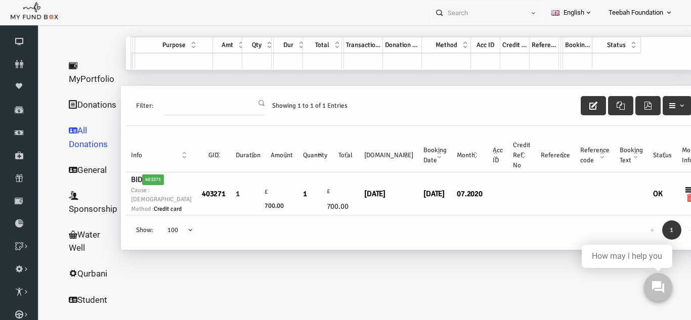
scroll to position [33, 0]
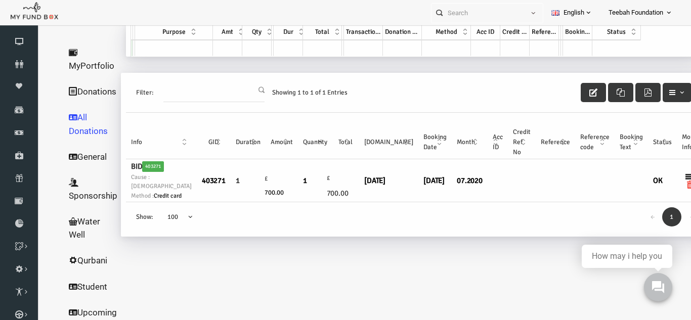
click at [74, 50] on link "MyPortfolio" at bounding box center [80, 58] width 66 height 39
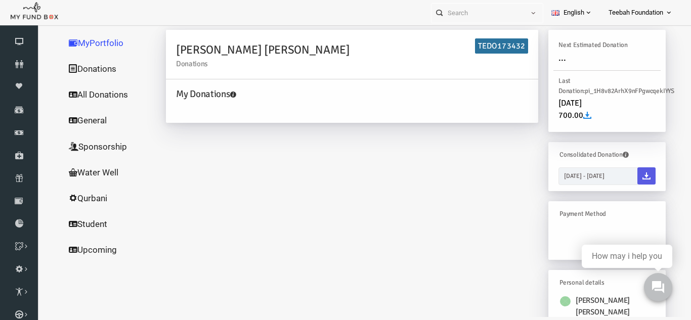
click at [414, 222] on div "SHAZIA GHULAM Donations TEDO173432 My Donations Get free account credit Get fre…" at bounding box center [403, 236] width 520 height 413
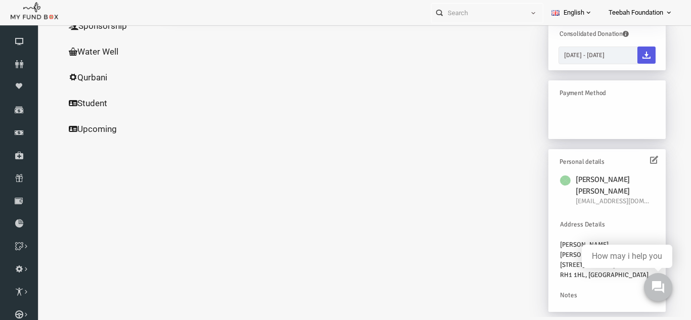
scroll to position [124, 0]
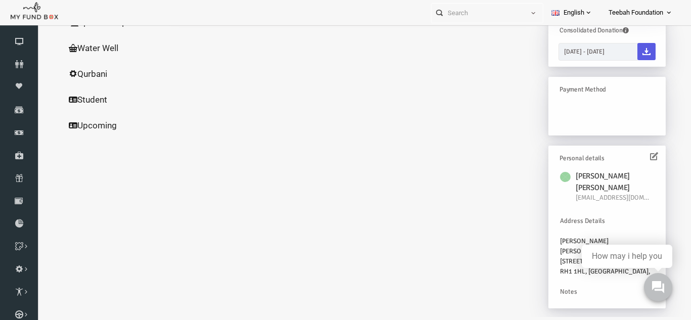
click at [562, 185] on div at bounding box center [555, 188] width 16 height 34
click at [592, 193] on span "[EMAIL_ADDRESS][DOMAIN_NAME]" at bounding box center [601, 198] width 76 height 10
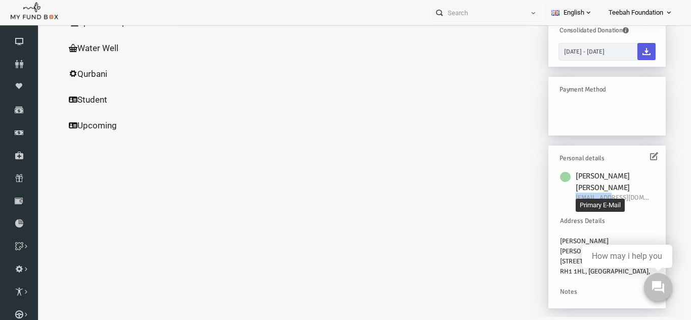
click at [592, 193] on span "[EMAIL_ADDRESS][DOMAIN_NAME]" at bounding box center [601, 198] width 76 height 10
click at [476, 217] on div "SHAZIA GHULAM Donations TEDO173432 My Donations Get free account credit Get fre…" at bounding box center [403, 111] width 520 height 413
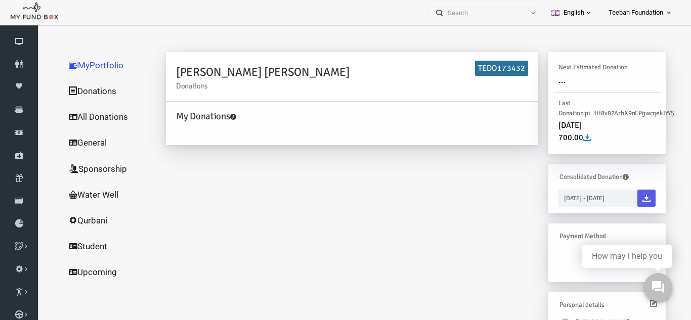
scroll to position [0, 0]
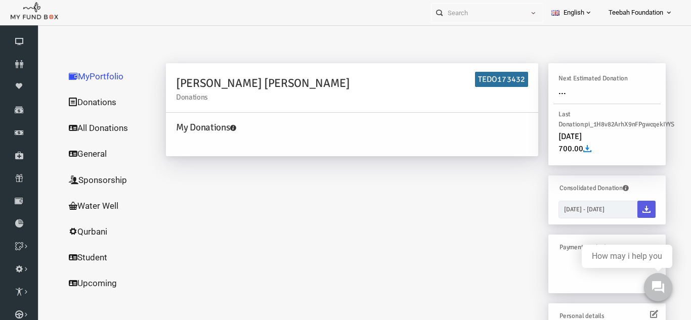
click at [97, 132] on link "All Donations" at bounding box center [97, 128] width 101 height 26
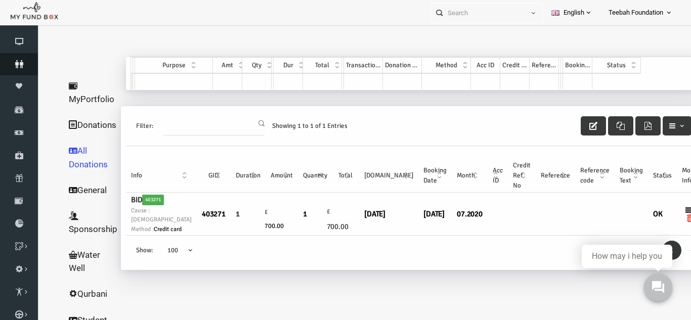
click at [23, 63] on icon at bounding box center [19, 64] width 38 height 8
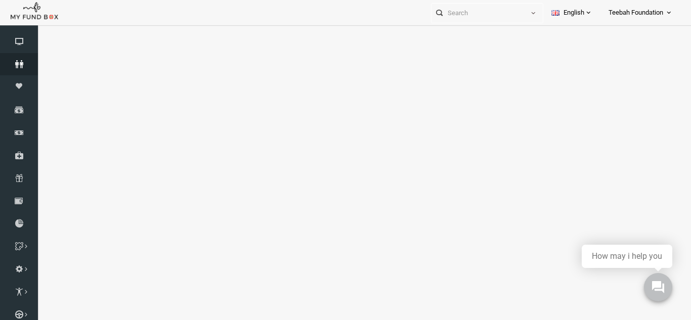
select select "100"
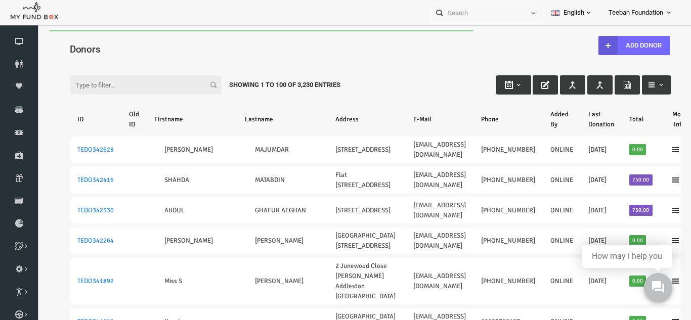
click at [93, 87] on input "Filter:" at bounding box center [133, 84] width 152 height 19
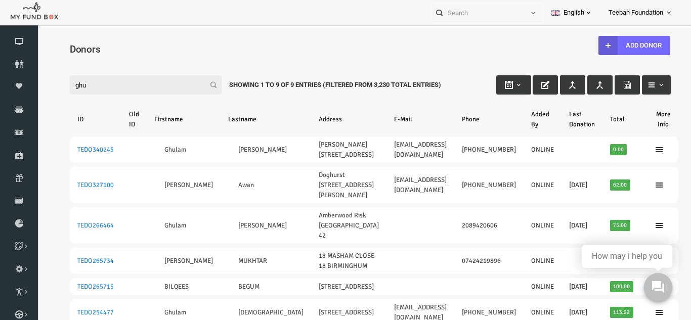
type input "ghu"
click at [182, 62] on div "Filter: ghu Showing 1 to 9 of 9 Entries (Filtered From 3,230 Total Entries)" at bounding box center [357, 75] width 621 height 27
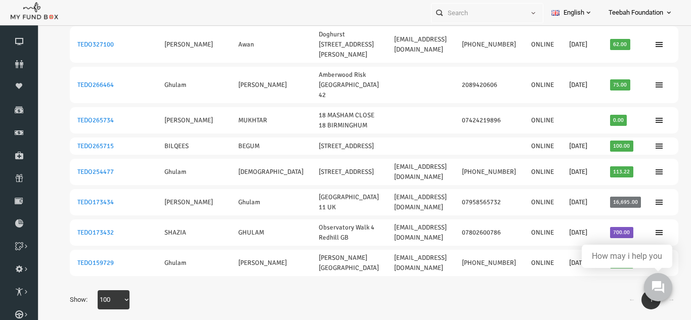
scroll to position [33, 0]
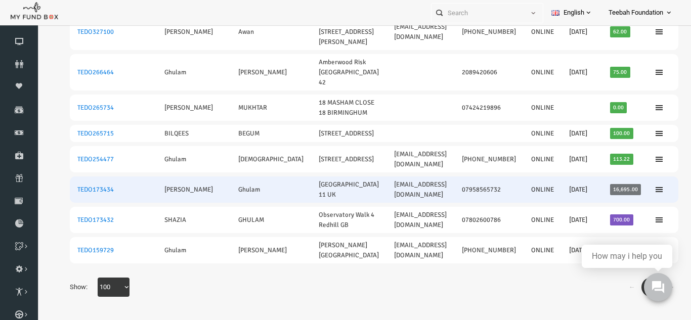
click at [425, 190] on td "[EMAIL_ADDRESS][DOMAIN_NAME]" at bounding box center [407, 190] width 68 height 26
click at [83, 186] on link "TEDO173434" at bounding box center [82, 190] width 36 height 8
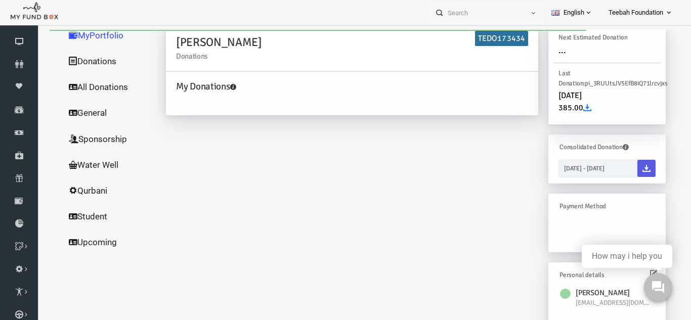
scroll to position [0, 0]
click at [91, 92] on link "All Donations" at bounding box center [97, 87] width 101 height 26
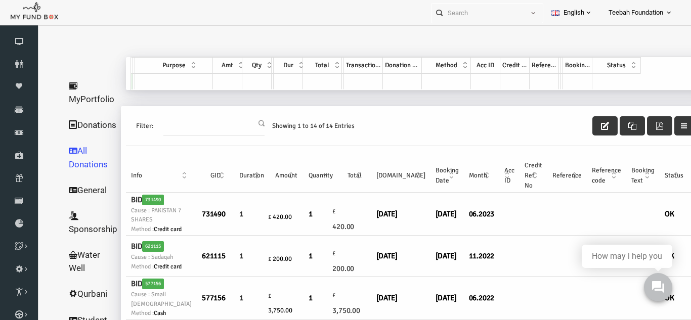
click at [87, 99] on link "MyPortfolio" at bounding box center [80, 92] width 66 height 39
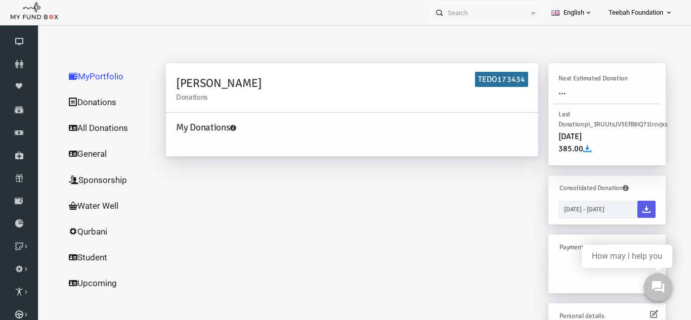
click at [83, 78] on link "MyPortfolio" at bounding box center [97, 76] width 101 height 26
click at [89, 72] on link "MyPortfolio" at bounding box center [97, 76] width 101 height 26
